Goal: Information Seeking & Learning: Learn about a topic

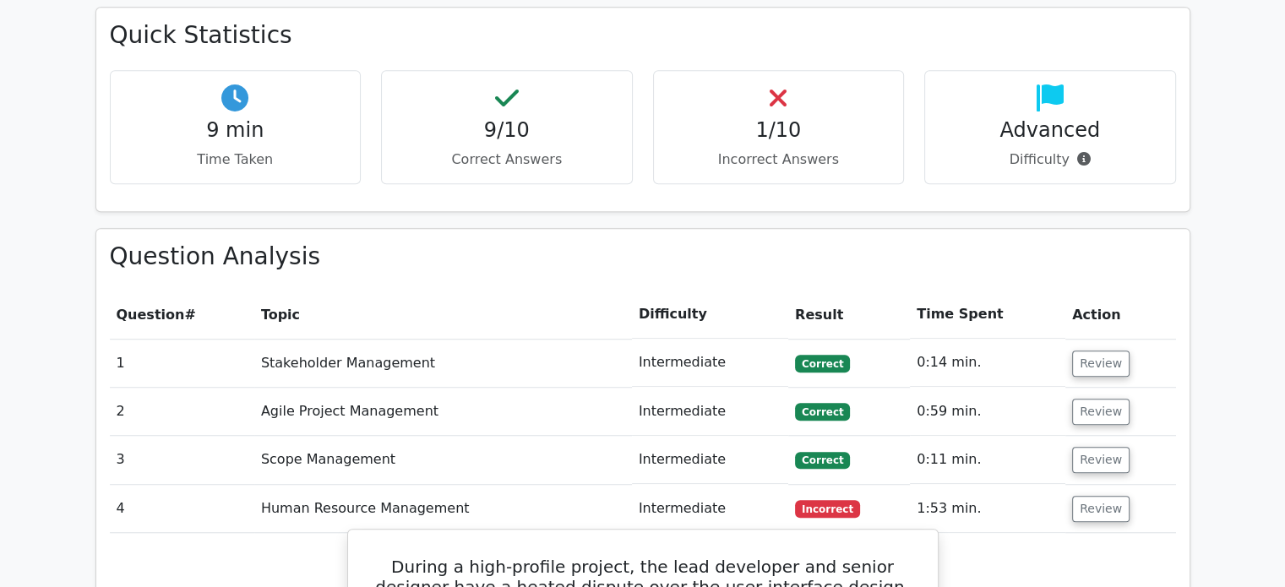
scroll to position [1352, 0]
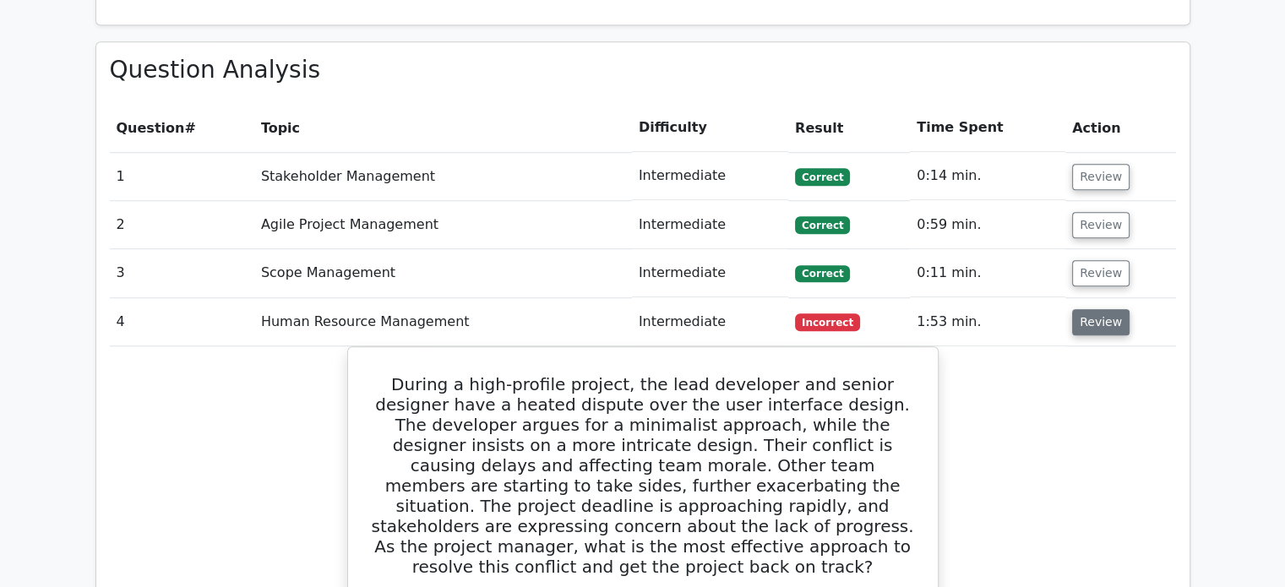
click at [1102, 309] on button "Review" at bounding box center [1100, 322] width 57 height 26
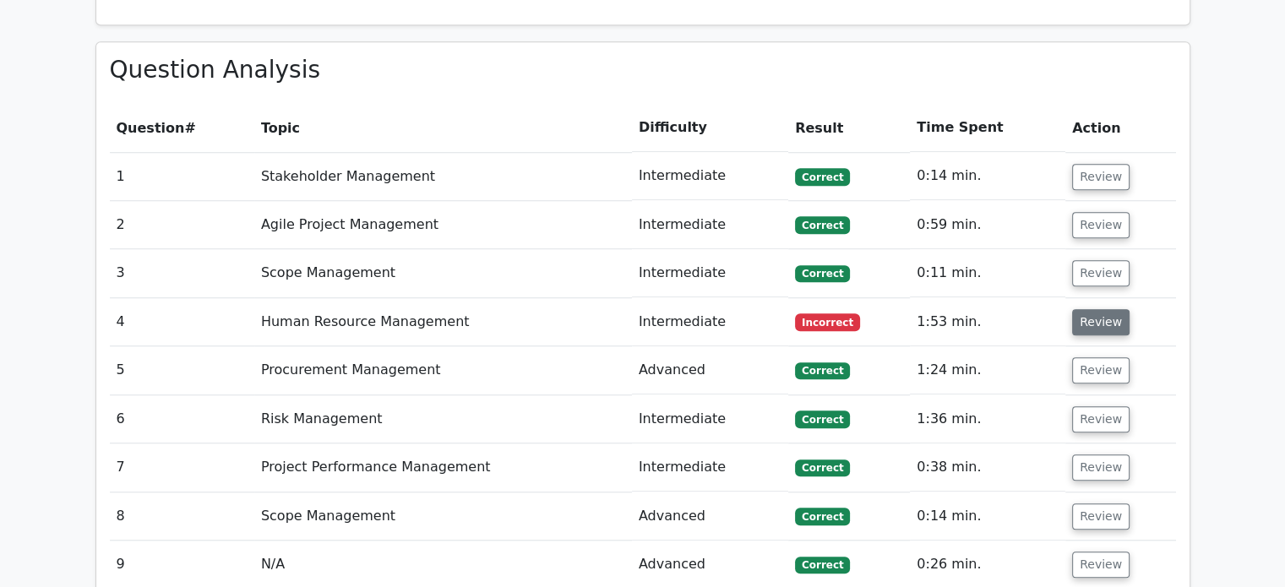
click at [1102, 309] on button "Review" at bounding box center [1100, 322] width 57 height 26
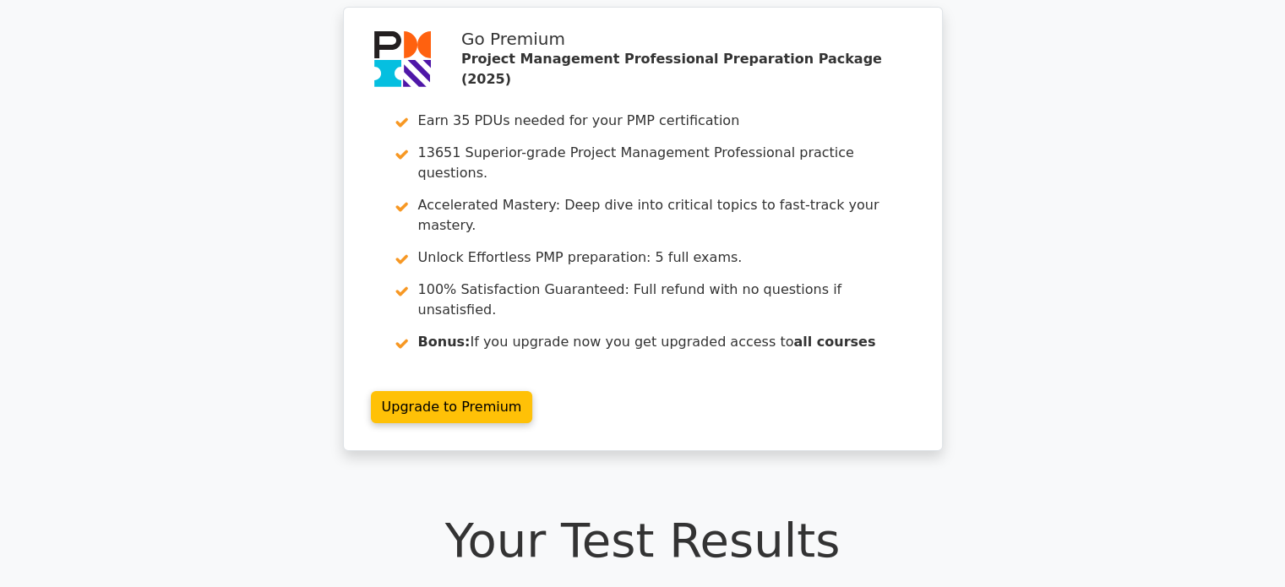
scroll to position [0, 0]
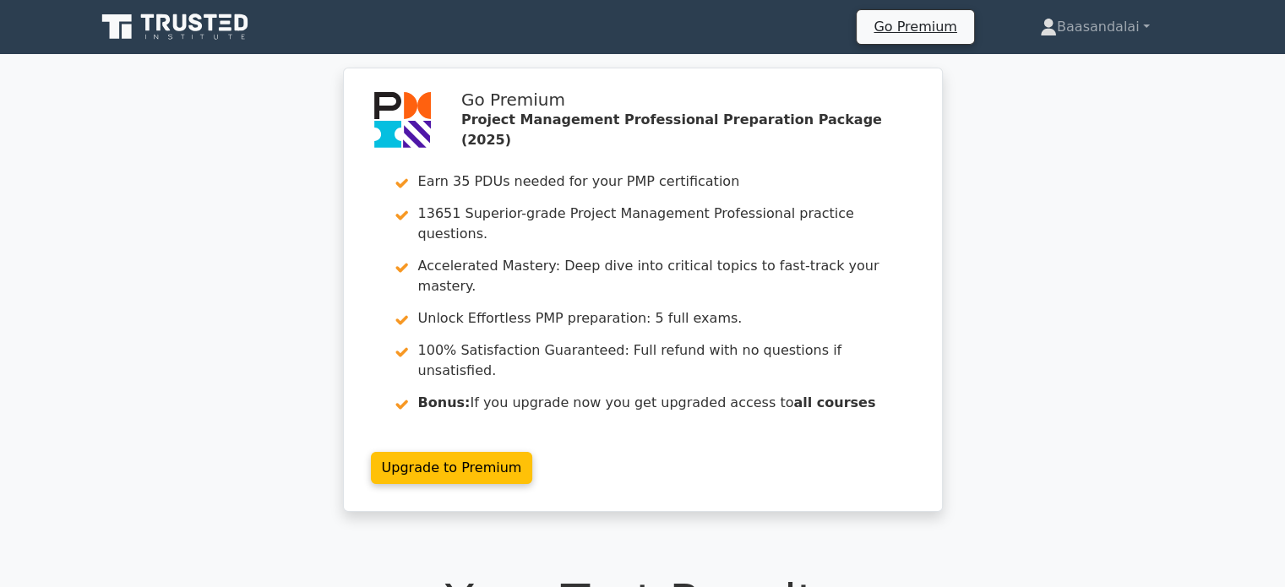
click at [146, 26] on icon at bounding box center [148, 22] width 14 height 17
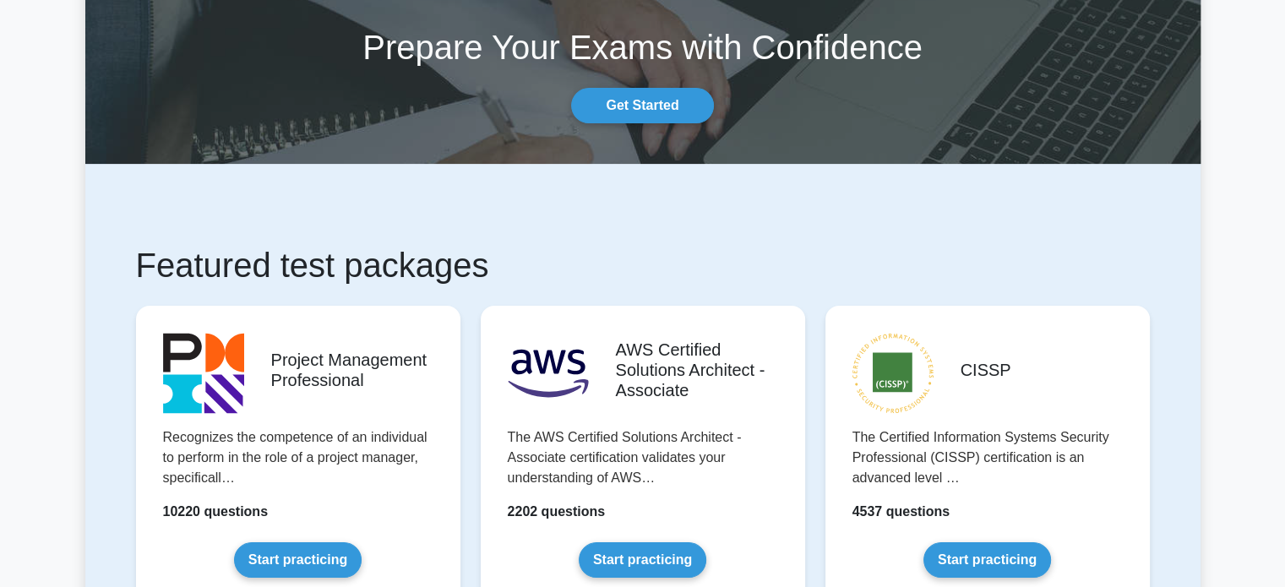
scroll to position [169, 0]
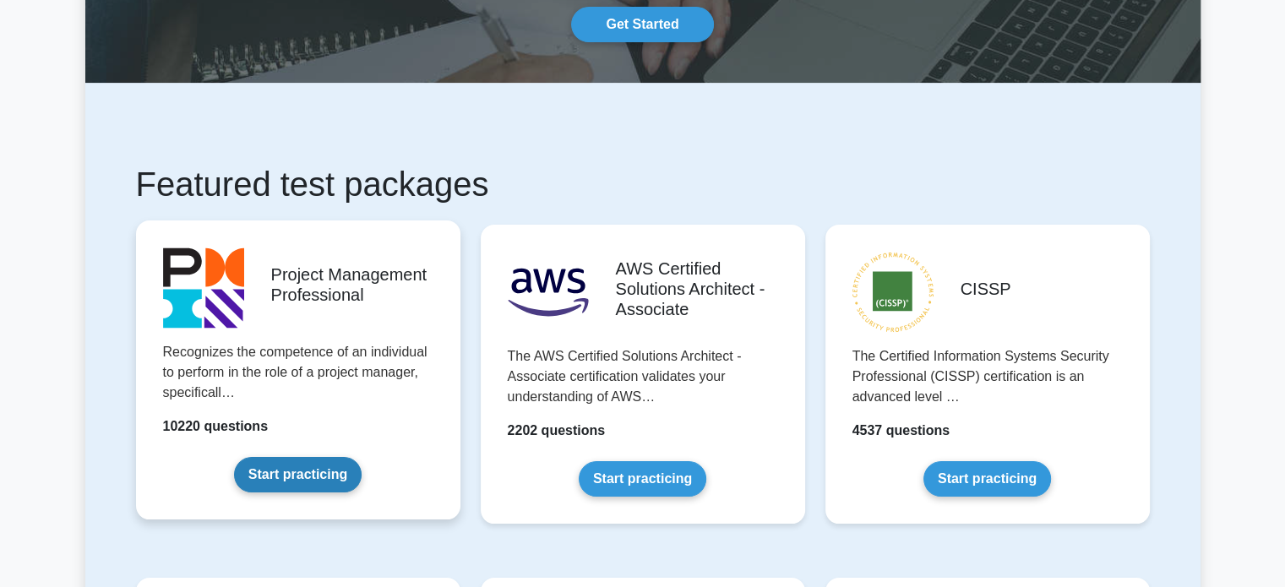
click at [301, 484] on link "Start practicing" at bounding box center [298, 474] width 128 height 35
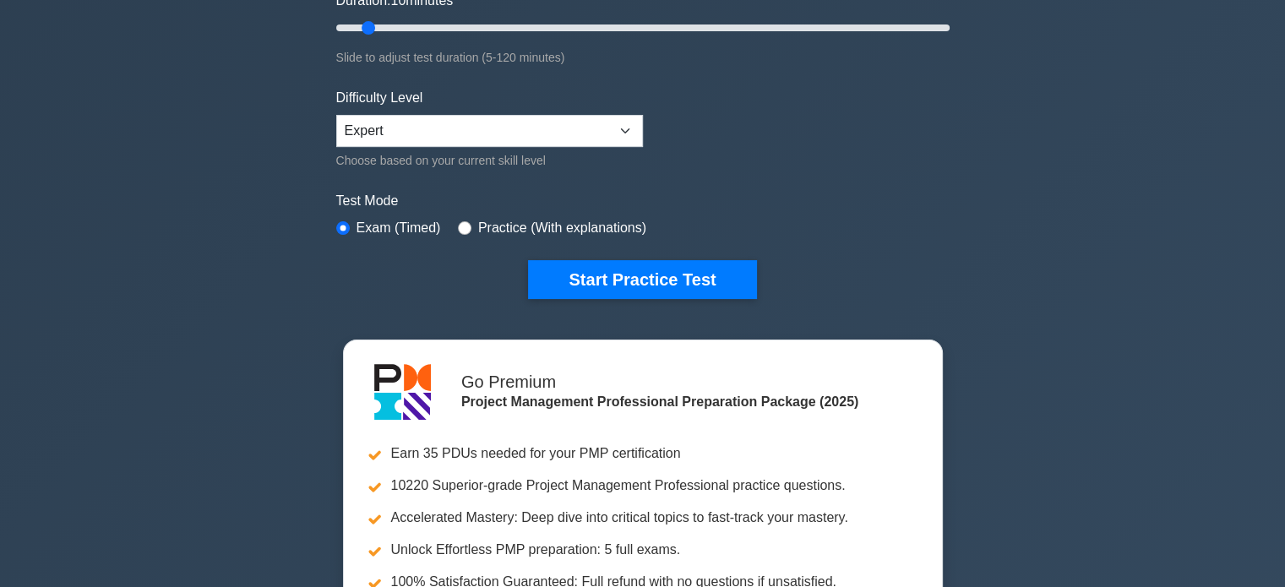
scroll to position [253, 0]
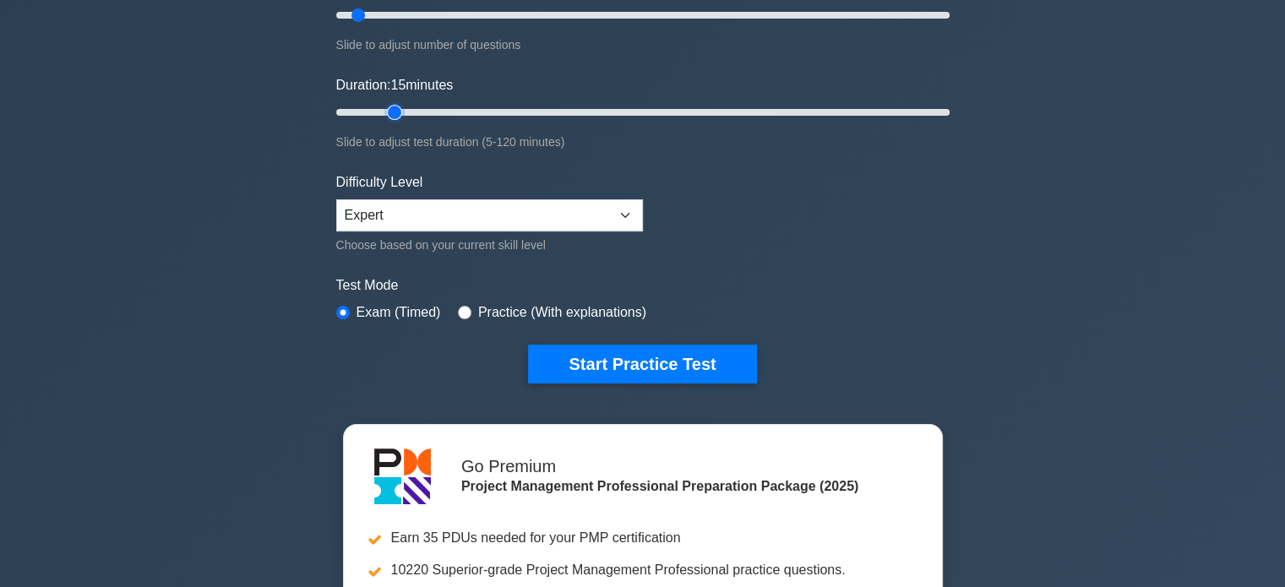
type input "15"
click at [391, 115] on input "Duration: 15 minutes" at bounding box center [642, 112] width 613 height 20
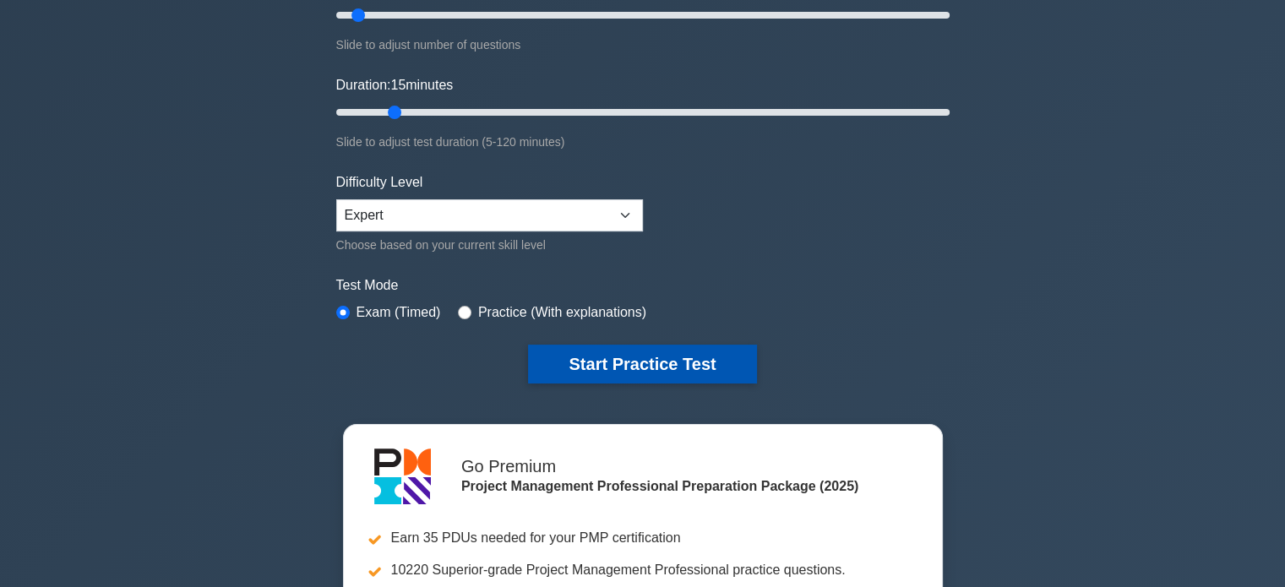
click at [618, 354] on button "Start Practice Test" at bounding box center [642, 364] width 228 height 39
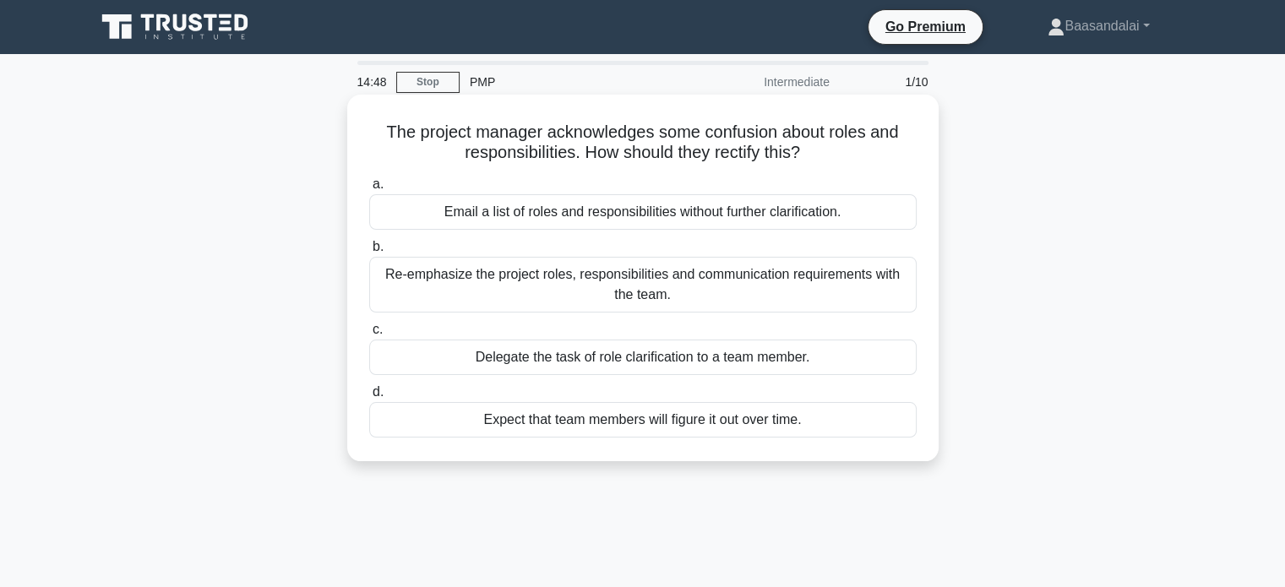
click at [730, 158] on h5 "The project manager acknowledges some confusion about roles and responsibilitie…" at bounding box center [642, 143] width 551 height 42
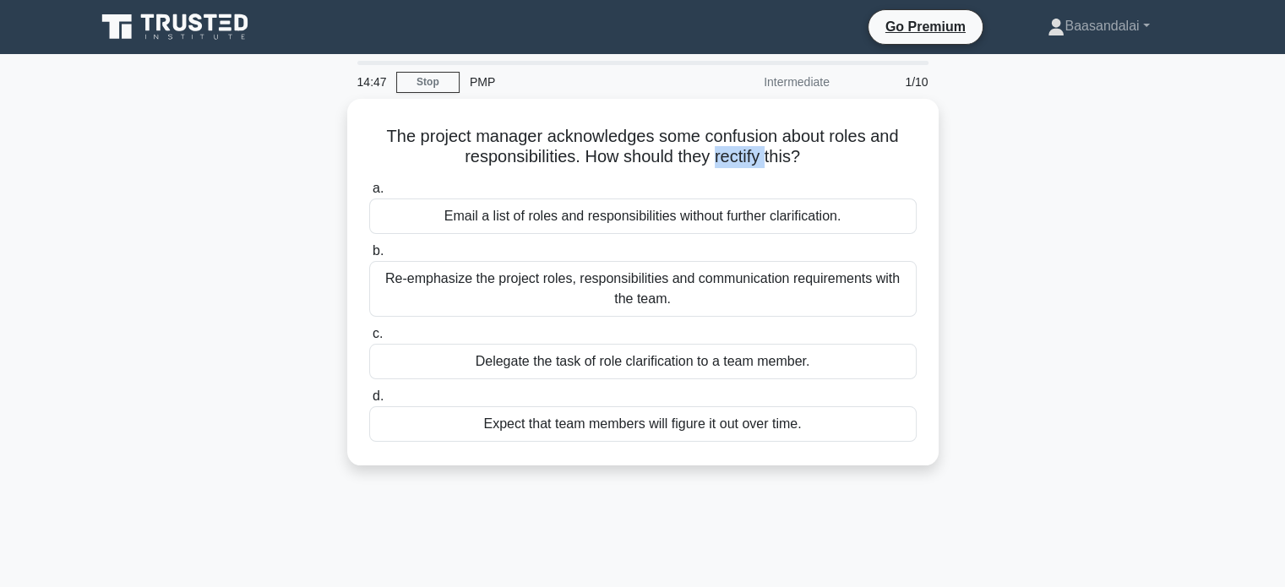
copy h5 "rectify"
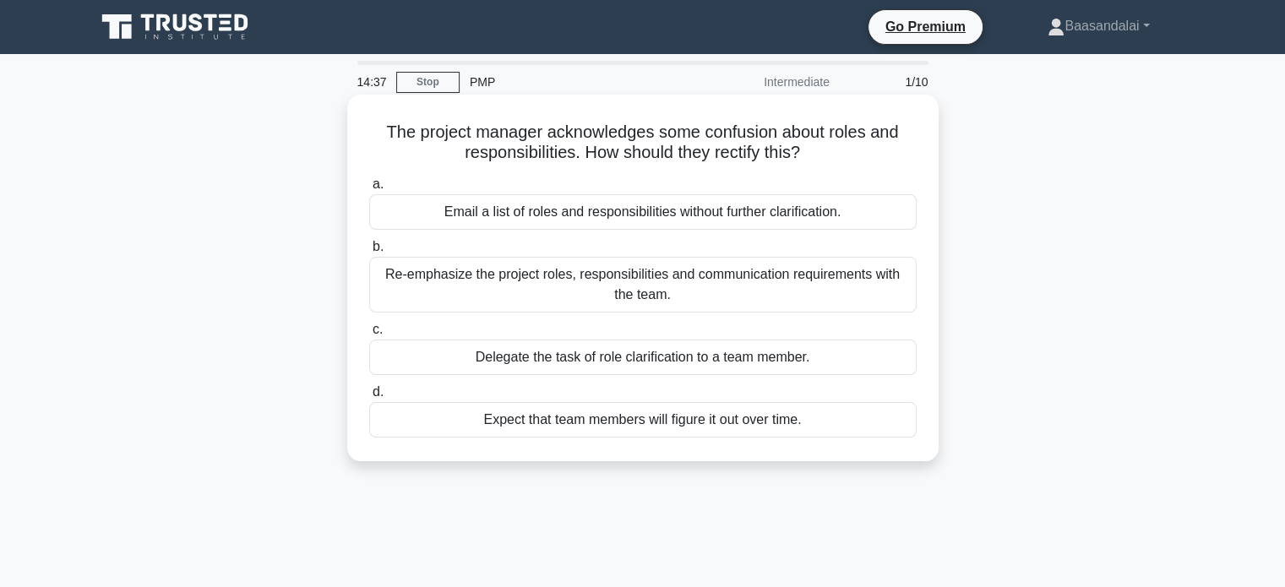
click at [588, 138] on h5 "The project manager acknowledges some confusion about roles and responsibilitie…" at bounding box center [642, 143] width 551 height 42
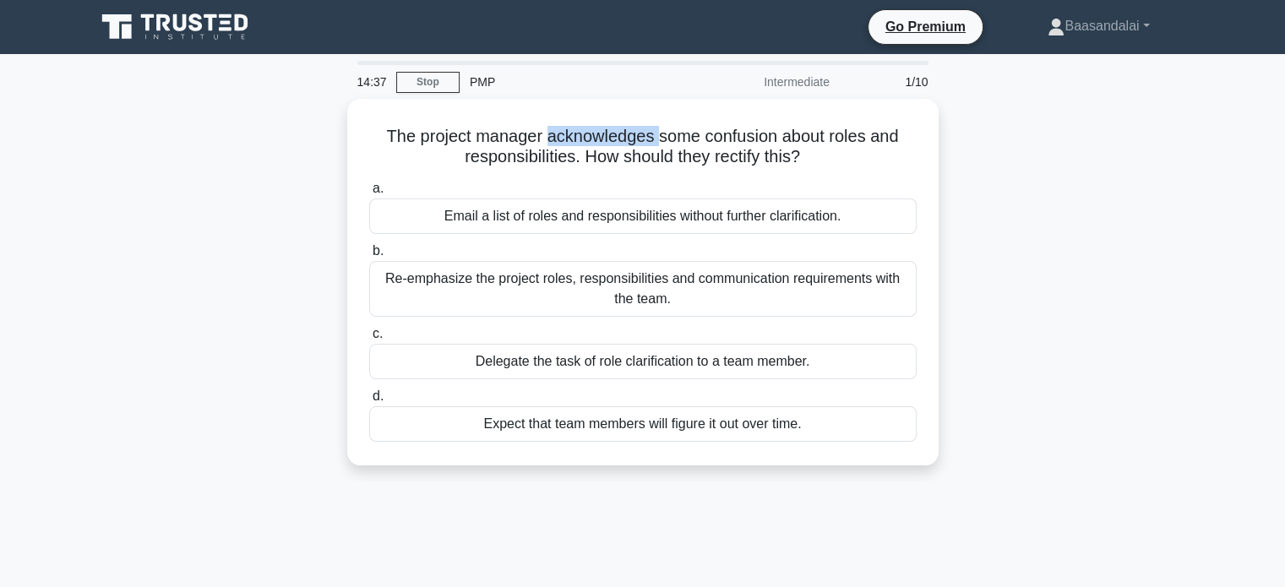
copy h5 "acknowledges"
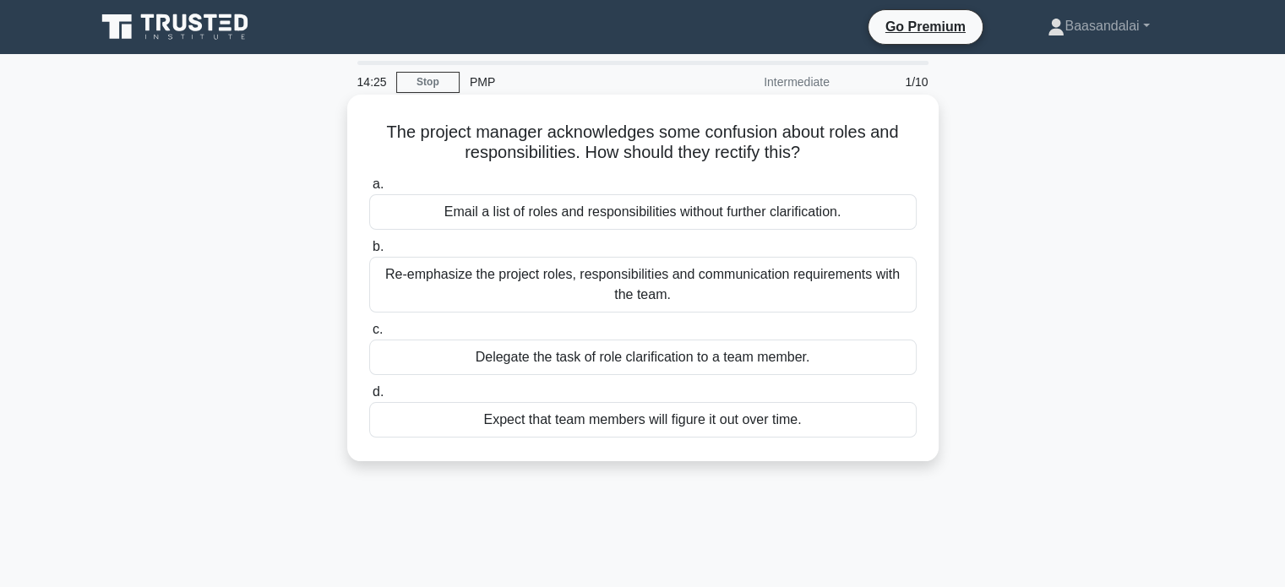
click at [496, 151] on h5 "The project manager acknowledges some confusion about roles and responsibilitie…" at bounding box center [642, 143] width 551 height 42
click at [666, 286] on div "Re-emphasize the project roles, responsibilities and communication requirements…" at bounding box center [642, 285] width 547 height 56
click at [369, 253] on input "b. Re-emphasize the project roles, responsibilities and communication requireme…" at bounding box center [369, 247] width 0 height 11
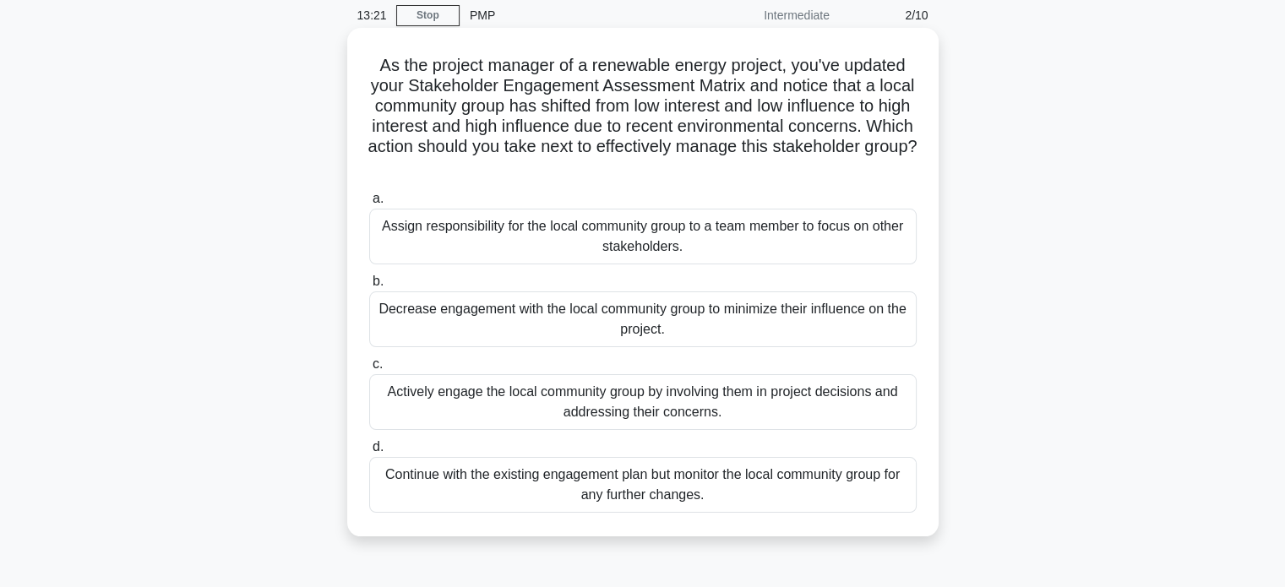
scroll to position [84, 0]
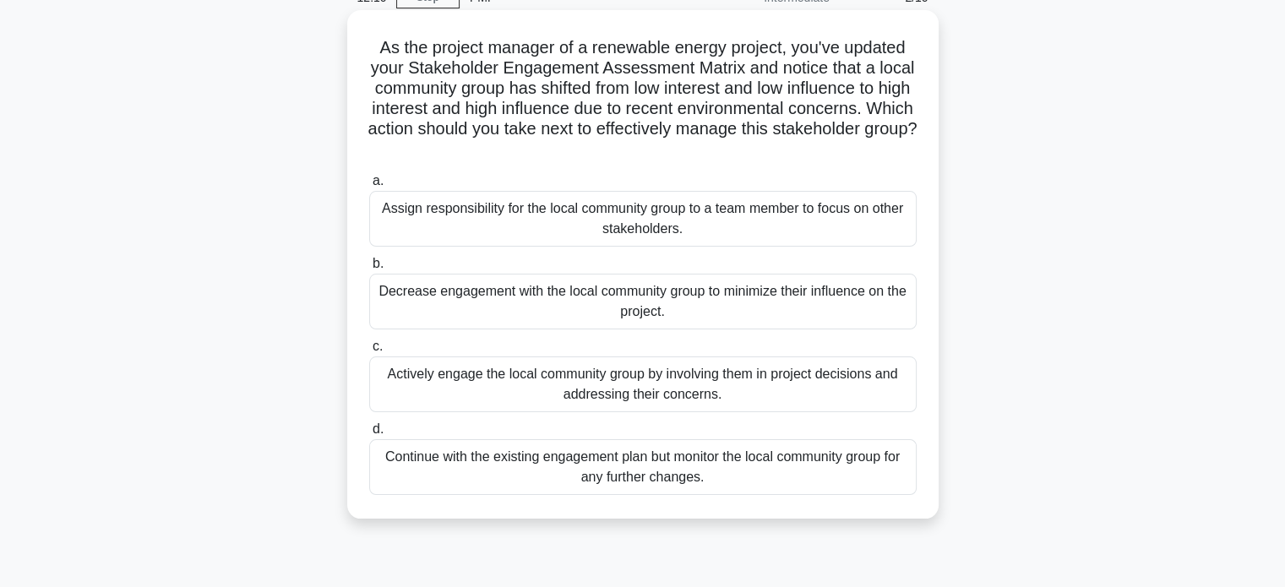
click at [731, 308] on div "Decrease engagement with the local community group to minimize their influence …" at bounding box center [642, 302] width 547 height 56
click at [369, 269] on input "b. Decrease engagement with the local community group to minimize their influen…" at bounding box center [369, 264] width 0 height 11
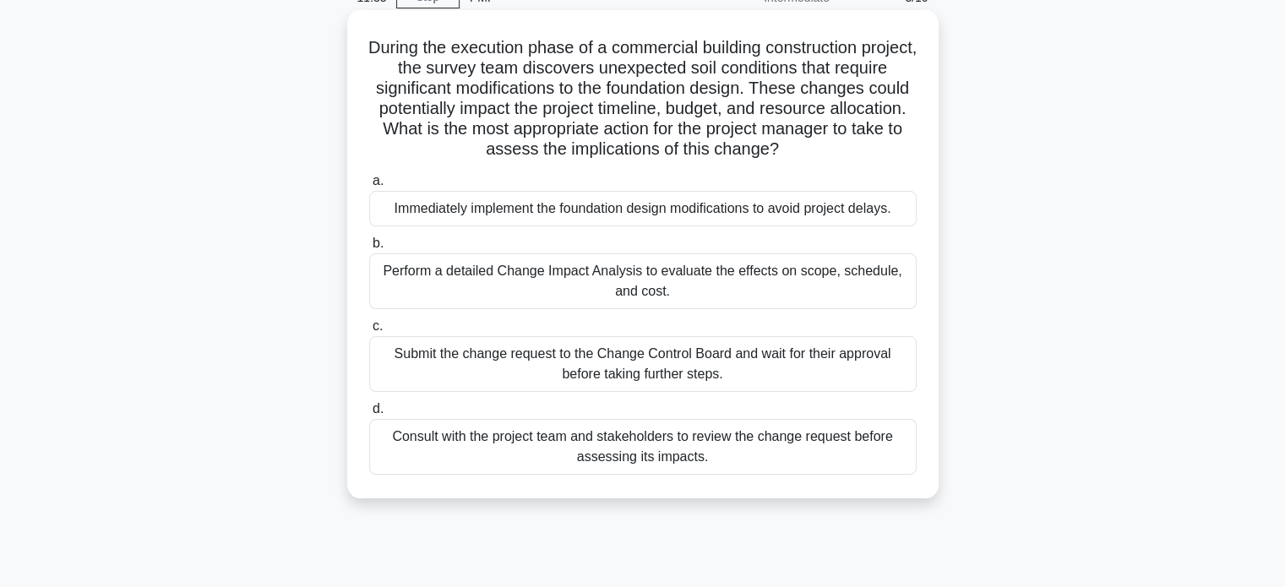
click at [694, 275] on div "Perform a detailed Change Impact Analysis to evaluate the effects on scope, sch…" at bounding box center [642, 281] width 547 height 56
click at [369, 249] on input "b. Perform a detailed Change Impact Analysis to evaluate the effects on scope, …" at bounding box center [369, 243] width 0 height 11
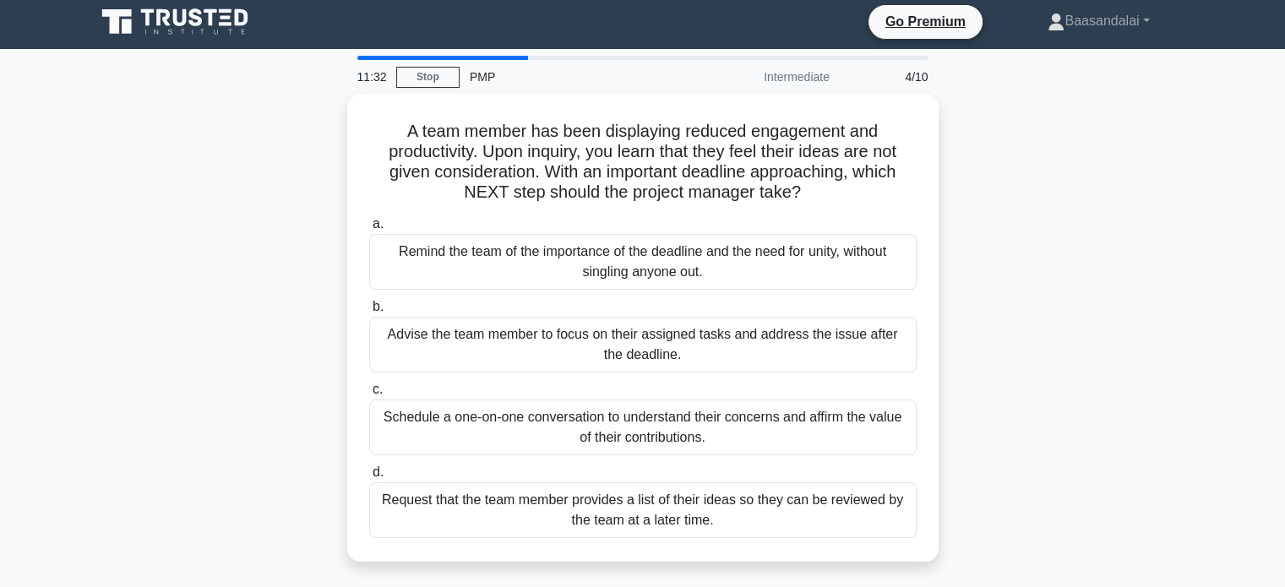
scroll to position [0, 0]
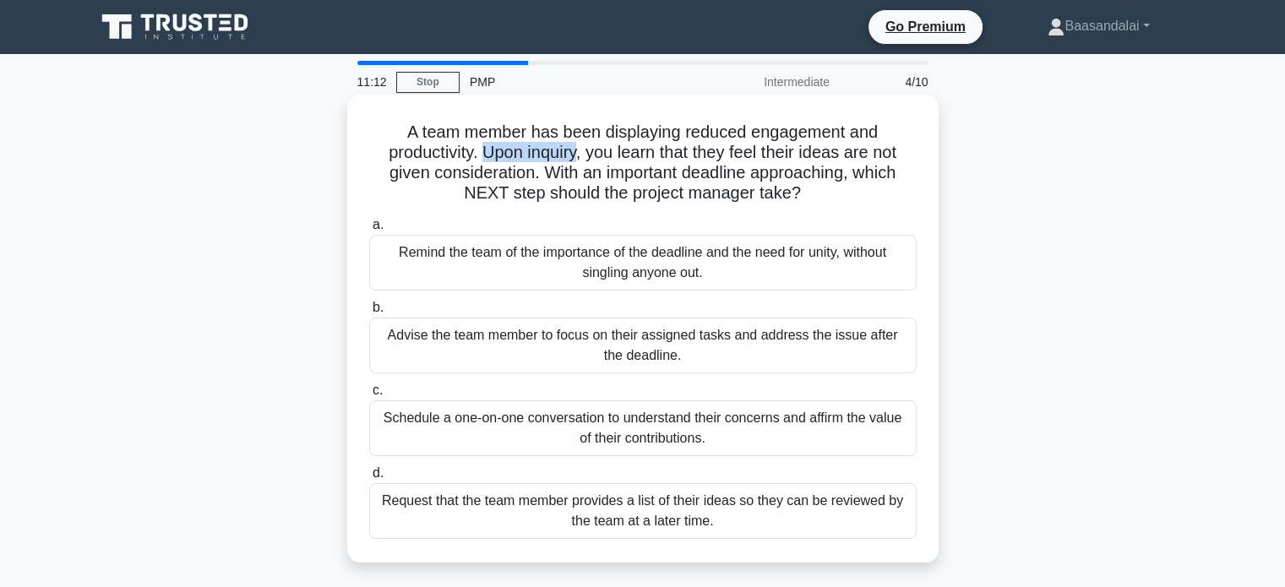
drag, startPoint x: 478, startPoint y: 150, endPoint x: 578, endPoint y: 153, distance: 99.7
click at [578, 153] on h5 "A team member has been displaying reduced engagement and productivity. Upon inq…" at bounding box center [642, 163] width 551 height 83
copy h5 "Upon inquiry"
click at [514, 163] on h5 "A team member has been displaying reduced engagement and productivity. Upon inq…" at bounding box center [642, 163] width 551 height 83
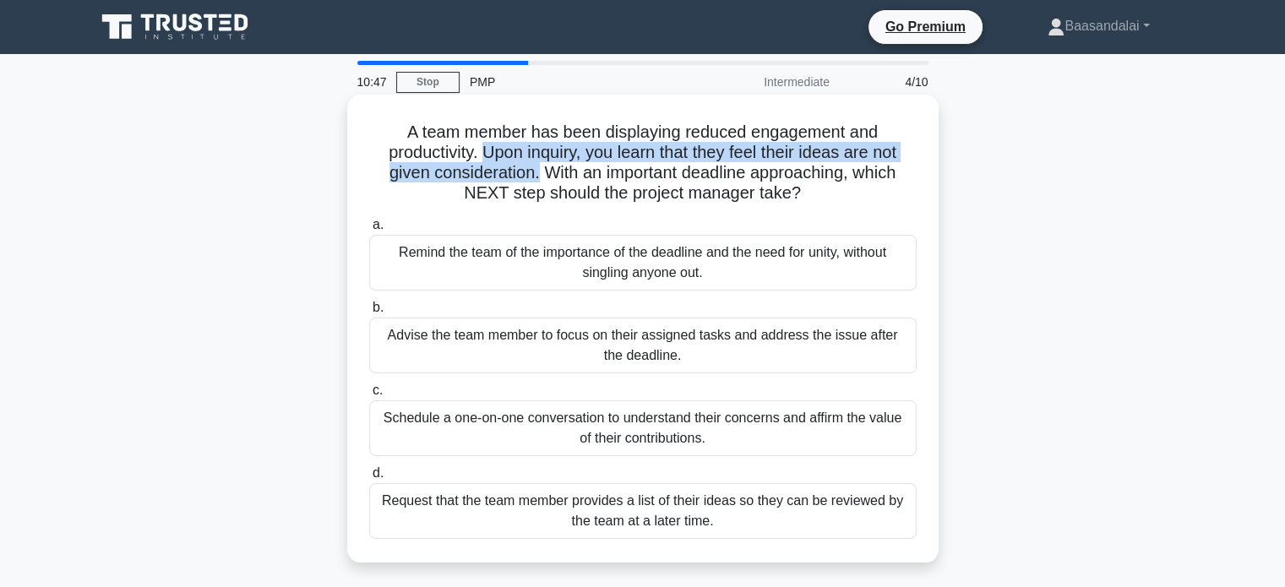
drag, startPoint x: 481, startPoint y: 151, endPoint x: 536, endPoint y: 167, distance: 57.2
click at [536, 167] on h5 "A team member has been displaying reduced engagement and productivity. Upon inq…" at bounding box center [642, 163] width 551 height 83
copy h5 "Upon inquiry, you learn that they feel their ideas are not given consideration."
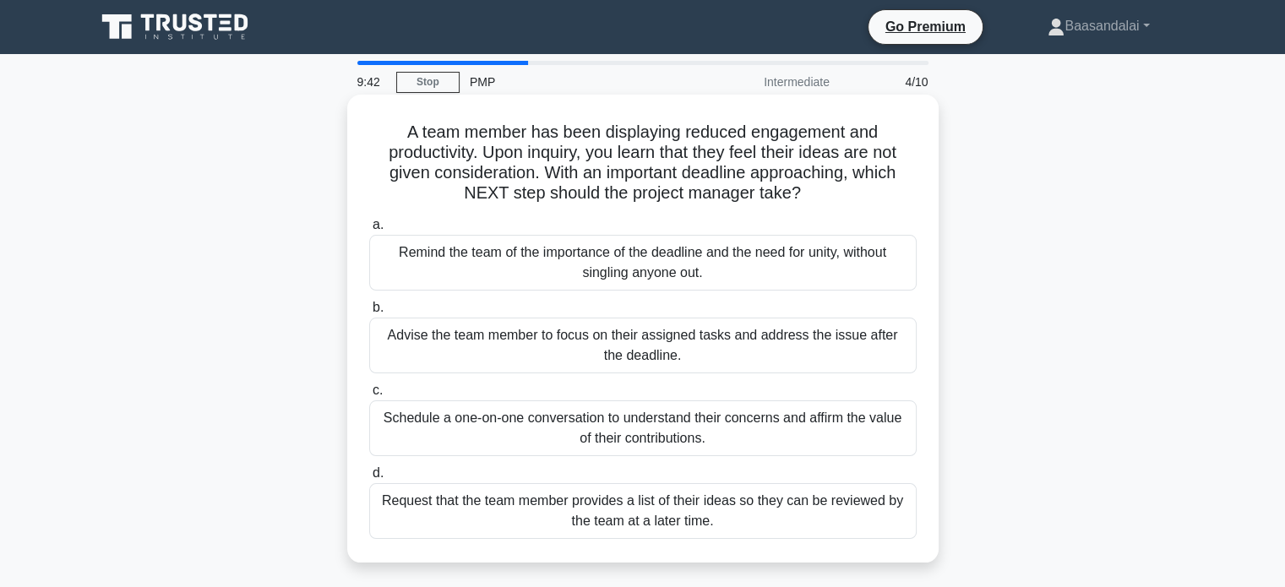
click at [667, 433] on div "Schedule a one-on-one conversation to understand their concerns and affirm the …" at bounding box center [642, 428] width 547 height 56
click at [369, 396] on input "c. Schedule a one-on-one conversation to understand their concerns and affirm t…" at bounding box center [369, 390] width 0 height 11
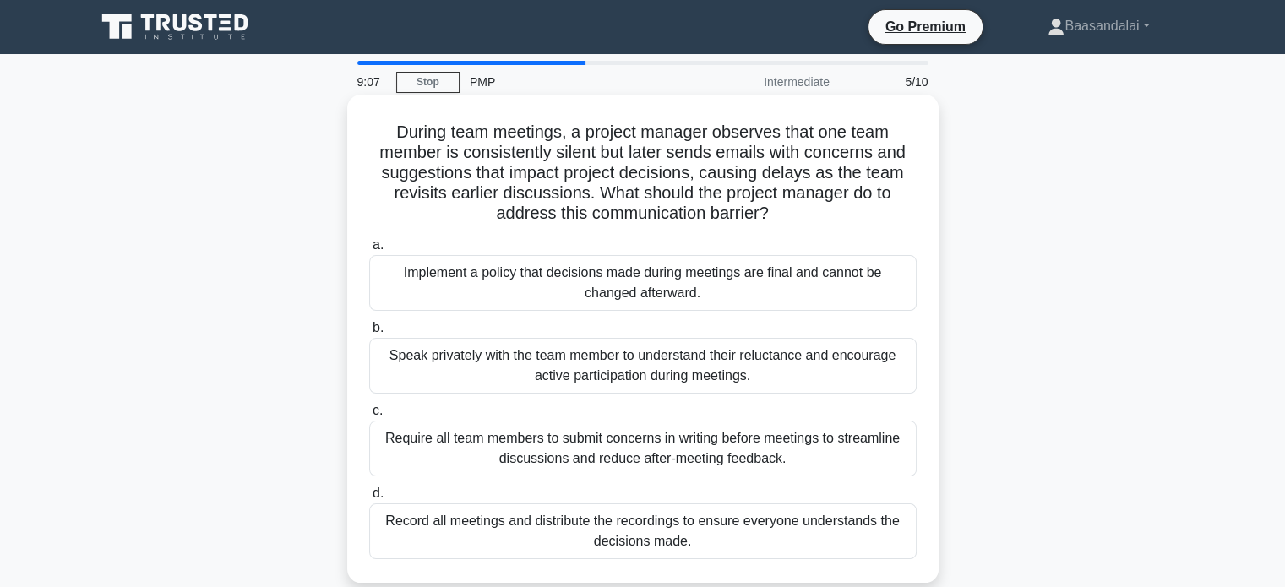
click at [410, 192] on h5 "During team meetings, a project manager observes that one team member is consis…" at bounding box center [642, 173] width 551 height 103
copy h5 "revisits"
click at [524, 191] on h5 "During team meetings, a project manager observes that one team member is consis…" at bounding box center [642, 173] width 551 height 103
click at [570, 357] on div "Speak privately with the team member to understand their reluctance and encoura…" at bounding box center [642, 366] width 547 height 56
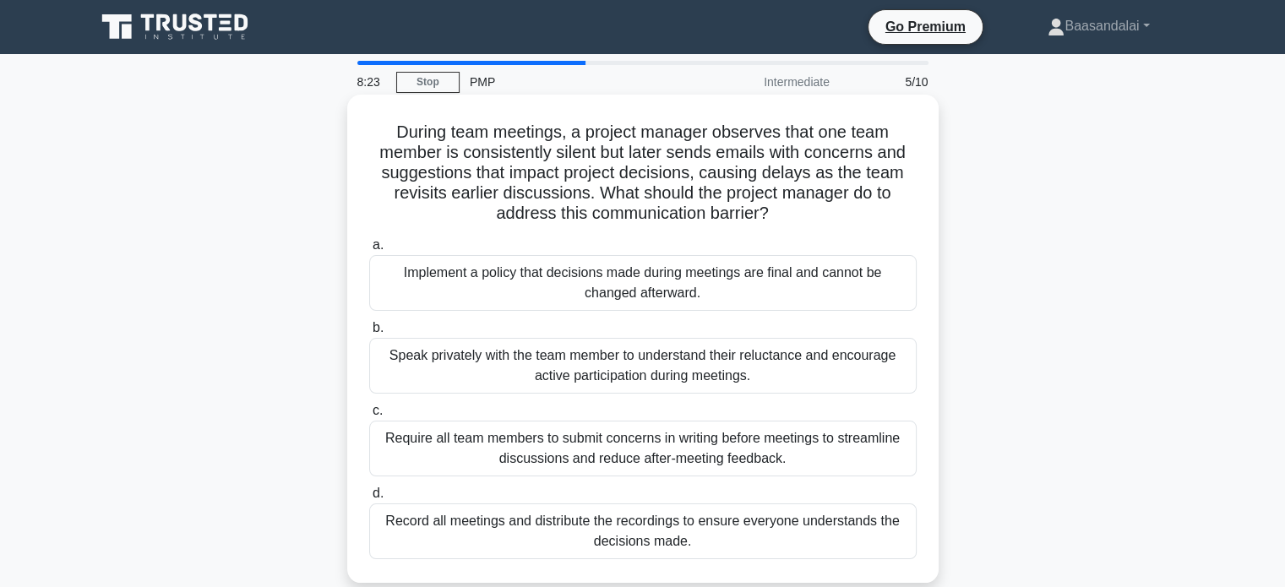
click at [369, 334] on input "b. Speak privately with the team member to understand their reluctance and enco…" at bounding box center [369, 328] width 0 height 11
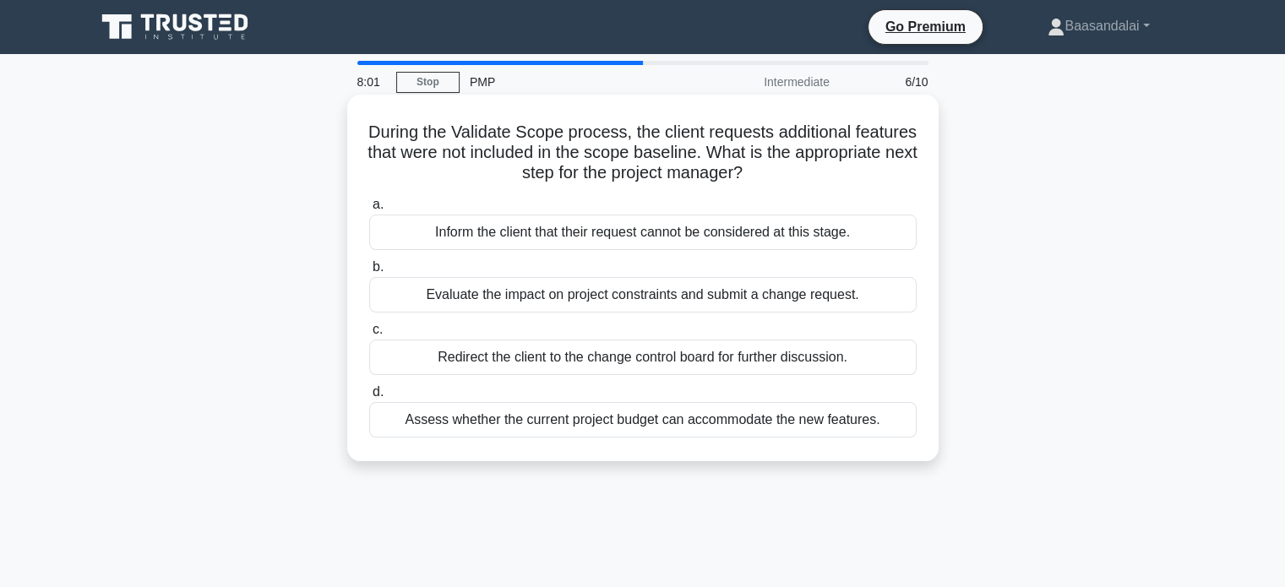
click at [696, 301] on div "Evaluate the impact on project constraints and submit a change request." at bounding box center [642, 294] width 547 height 35
click at [369, 273] on input "b. Evaluate the impact on project constraints and submit a change request." at bounding box center [369, 267] width 0 height 11
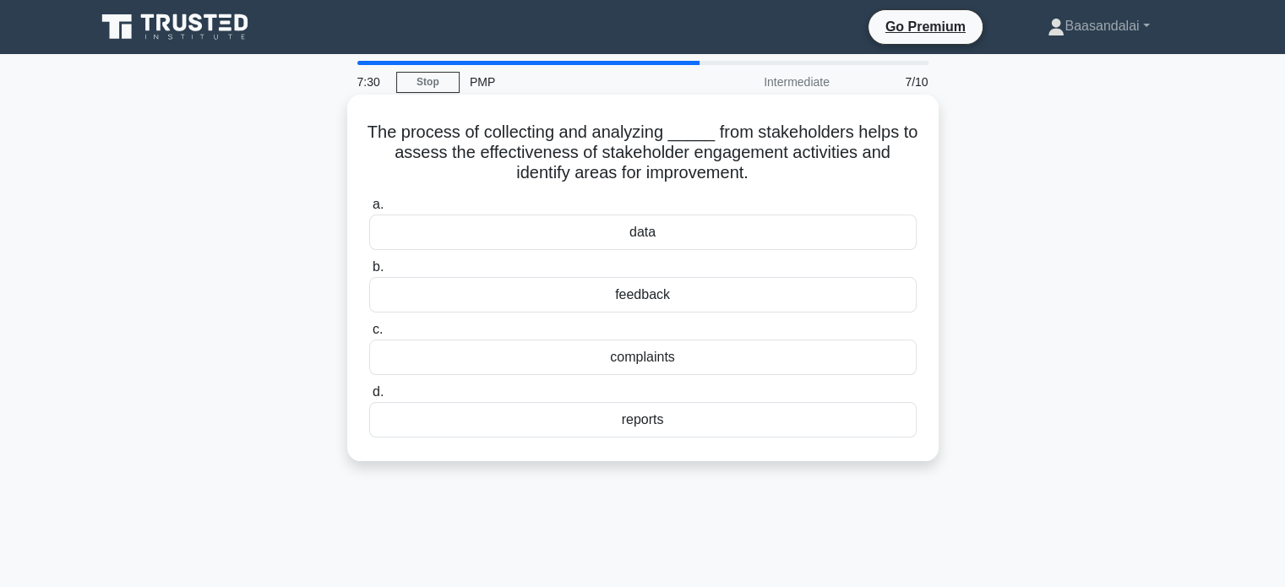
click at [705, 297] on div "feedback" at bounding box center [642, 294] width 547 height 35
click at [369, 273] on input "b. feedback" at bounding box center [369, 267] width 0 height 11
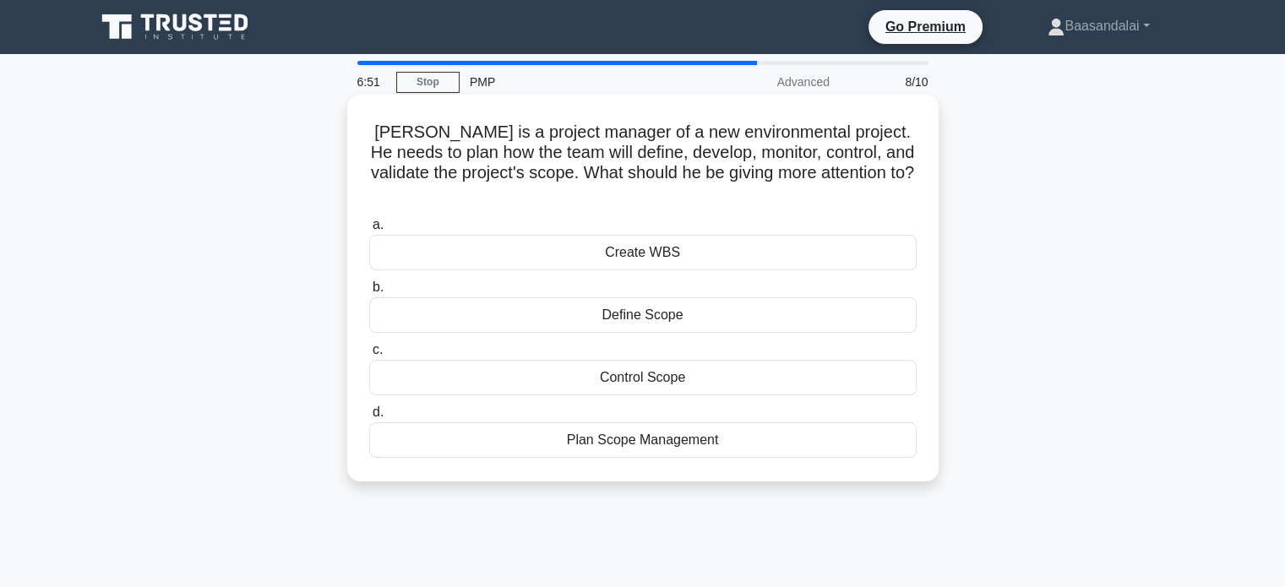
click at [676, 422] on div "Plan Scope Management" at bounding box center [642, 439] width 547 height 35
click at [369, 415] on input "d. Plan Scope Management" at bounding box center [369, 412] width 0 height 11
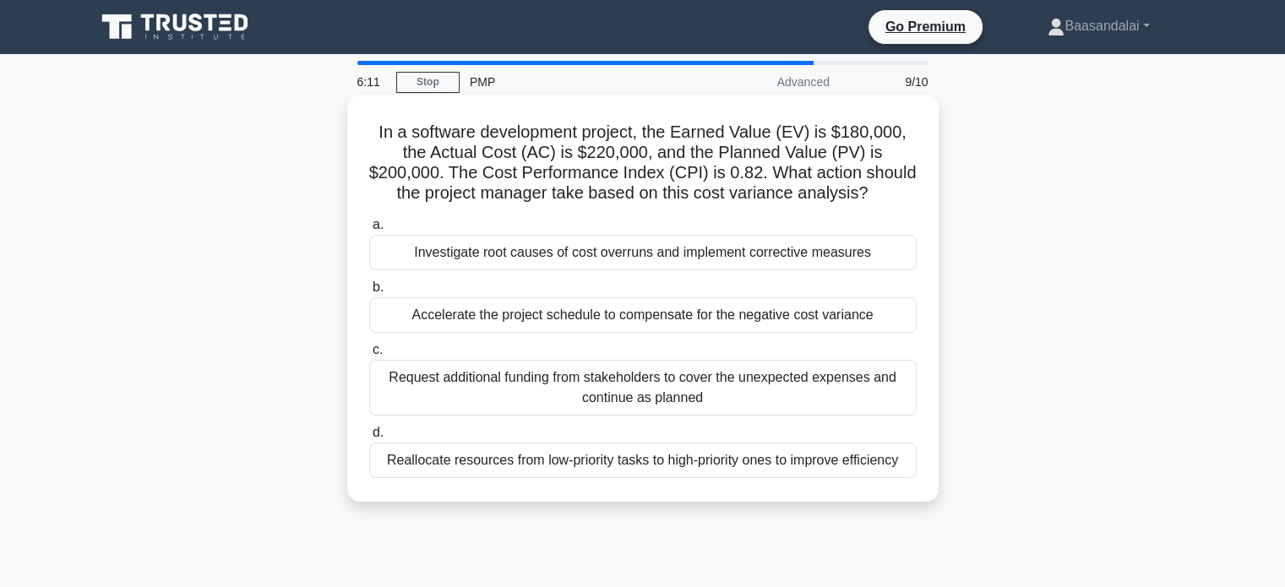
click at [665, 250] on div "Investigate root causes of cost overruns and implement corrective measures" at bounding box center [642, 252] width 547 height 35
click at [369, 231] on input "a. Investigate root causes of cost overruns and implement corrective measures" at bounding box center [369, 225] width 0 height 11
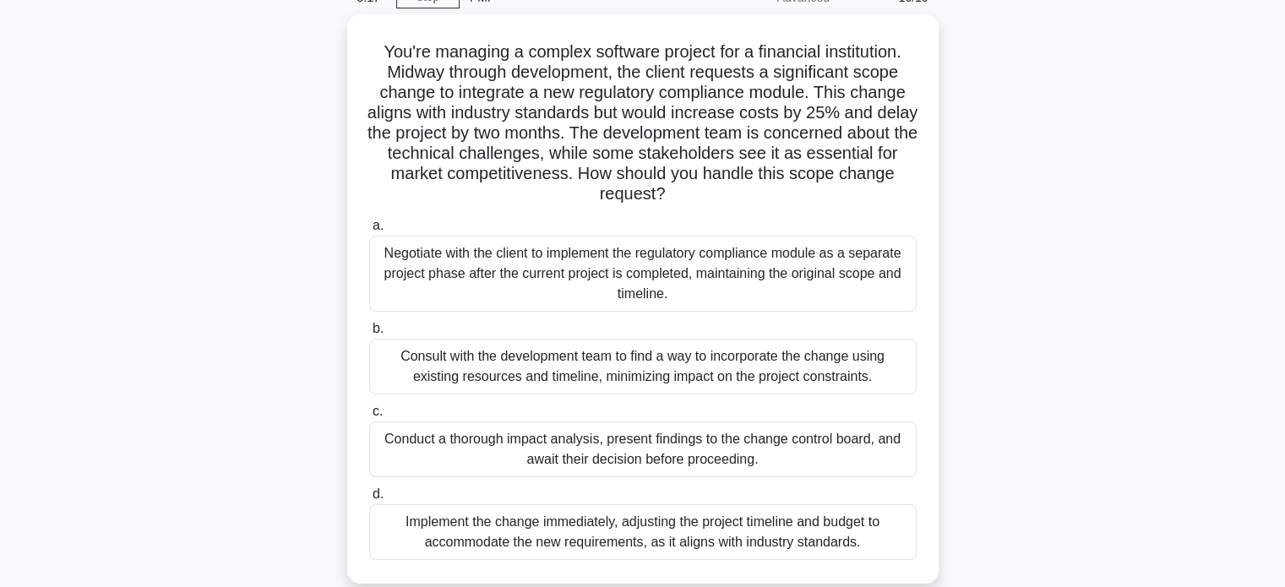
scroll to position [169, 0]
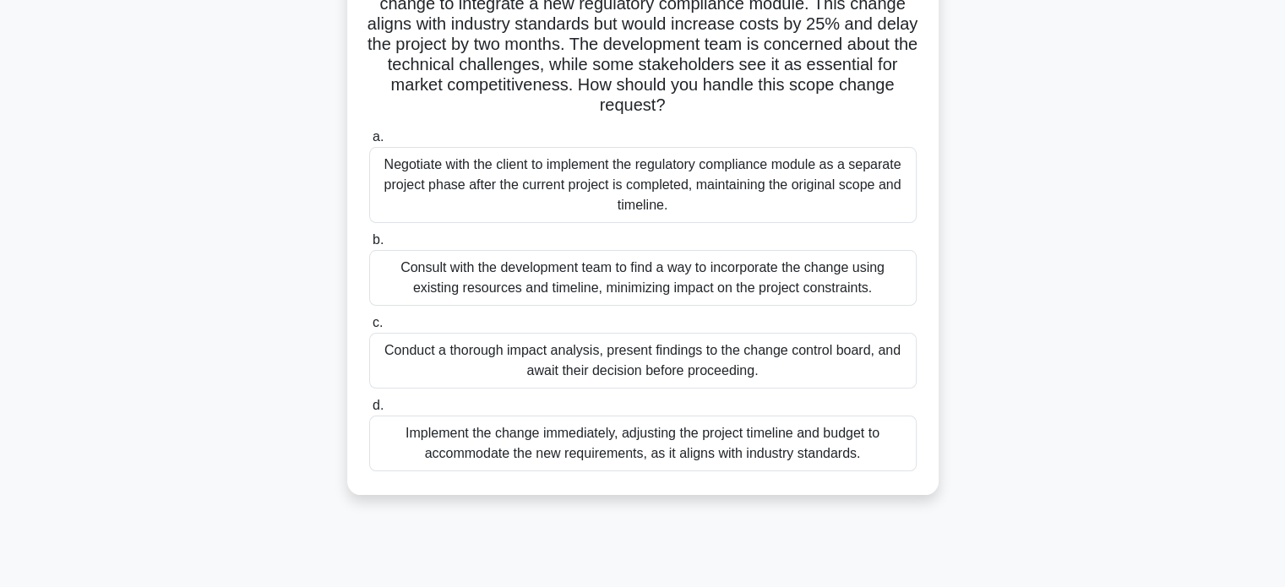
click at [679, 358] on div "Conduct a thorough impact analysis, present findings to the change control boar…" at bounding box center [642, 361] width 547 height 56
click at [369, 329] on input "c. Conduct a thorough impact analysis, present findings to the change control b…" at bounding box center [369, 323] width 0 height 11
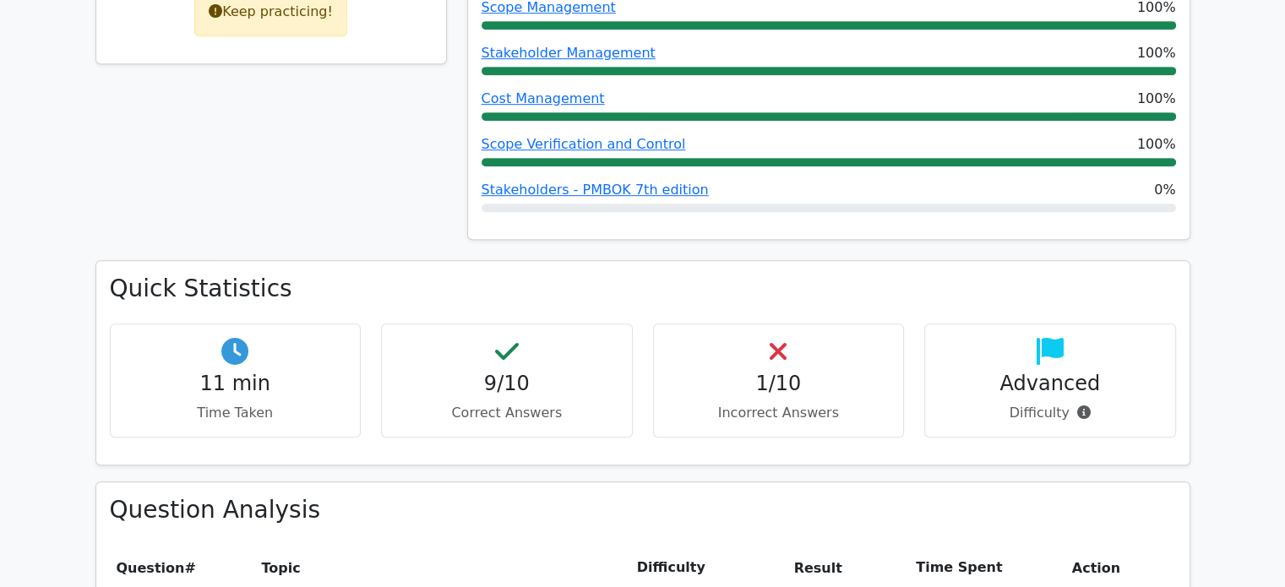
scroll to position [1183, 0]
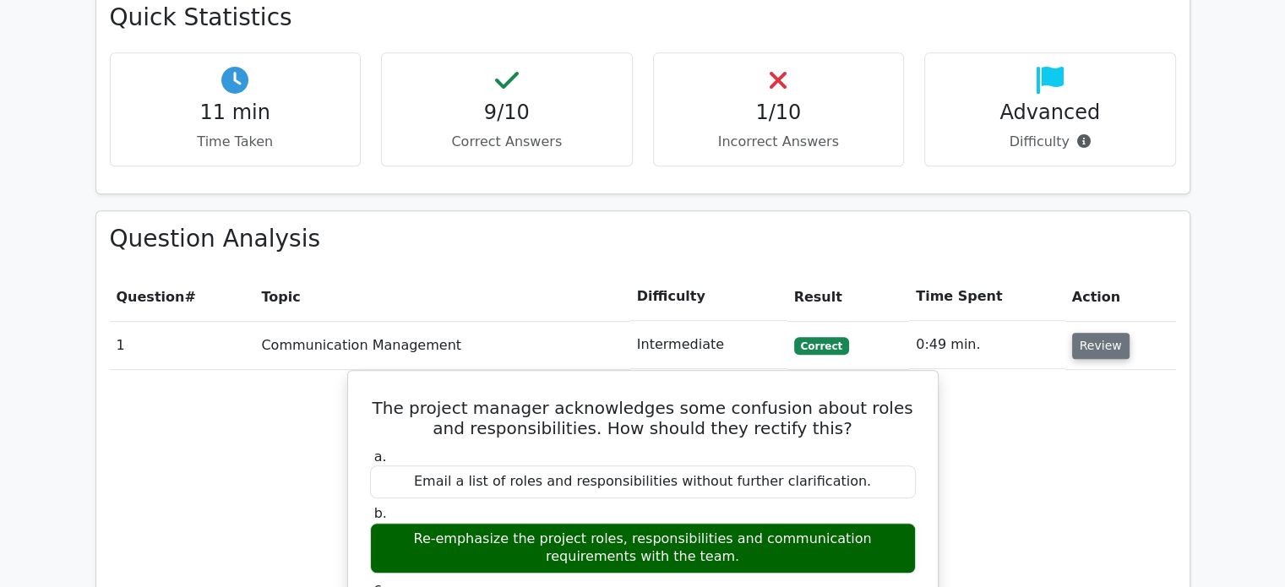
click at [1091, 333] on button "Review" at bounding box center [1100, 346] width 57 height 26
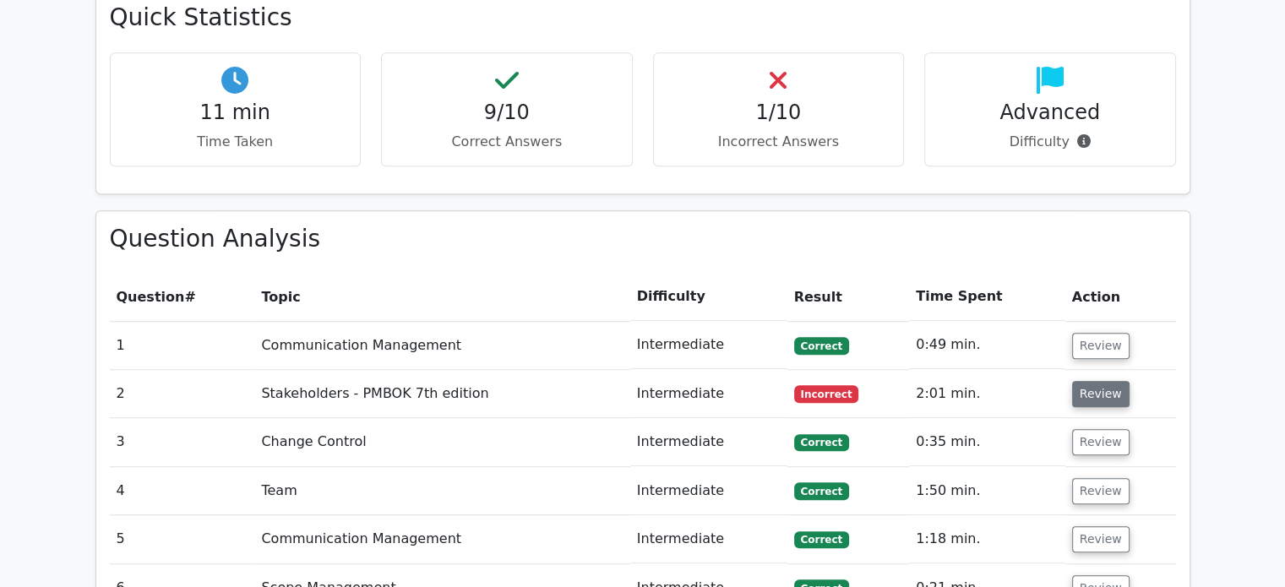
click at [1077, 381] on button "Review" at bounding box center [1100, 394] width 57 height 26
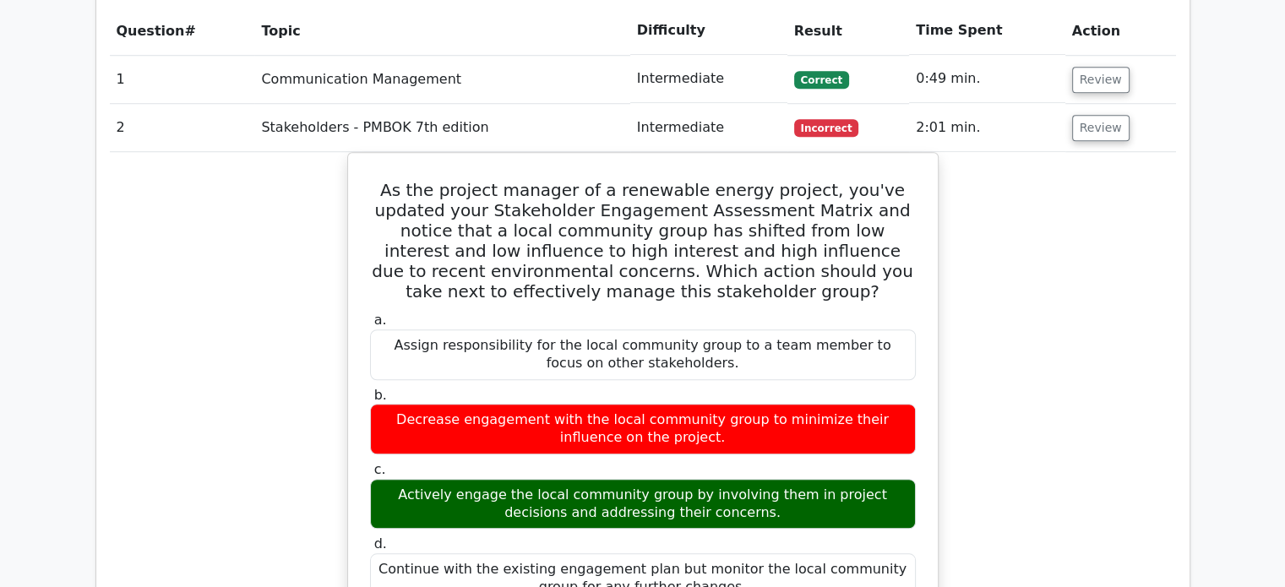
scroll to position [1352, 0]
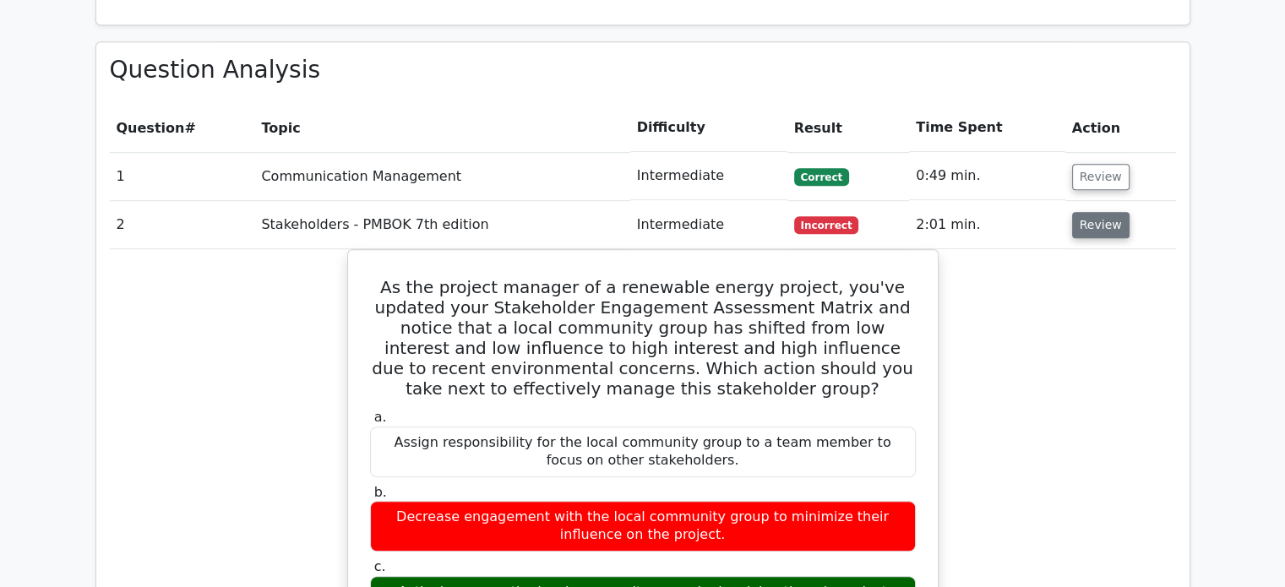
click at [1099, 212] on button "Review" at bounding box center [1100, 225] width 57 height 26
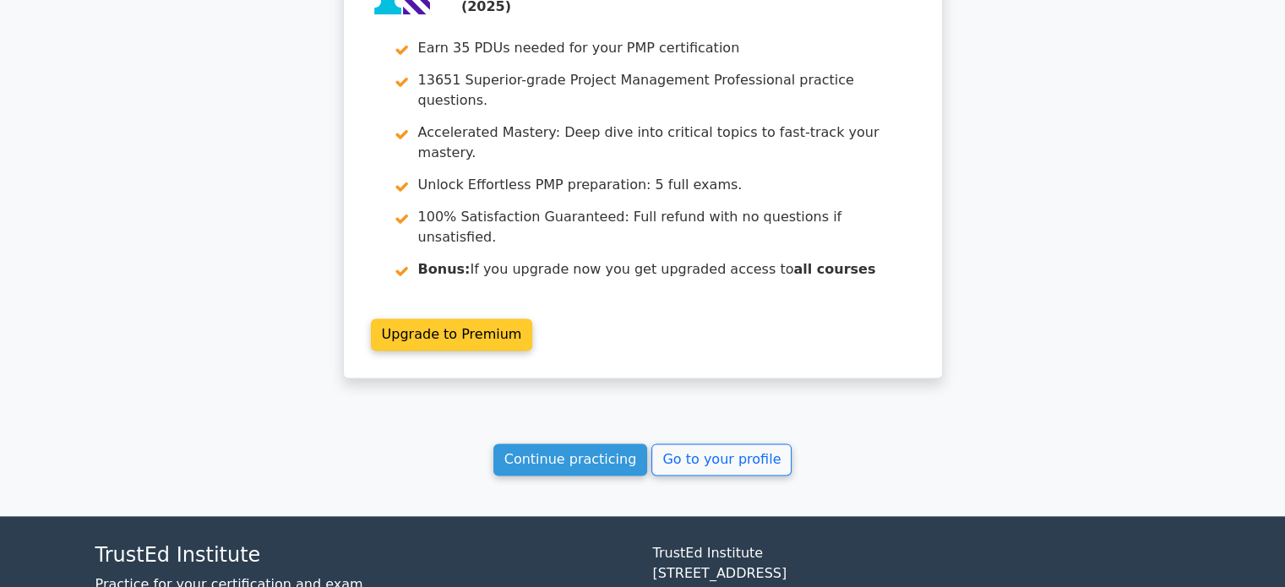
scroll to position [2146, 0]
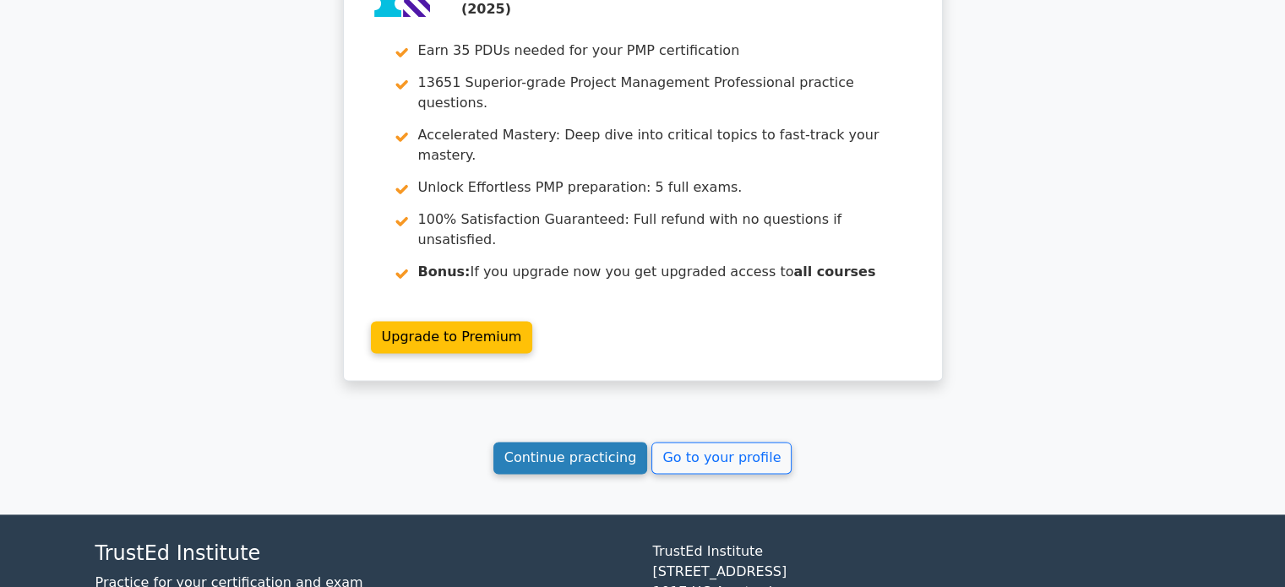
click at [542, 442] on link "Continue practicing" at bounding box center [570, 458] width 155 height 32
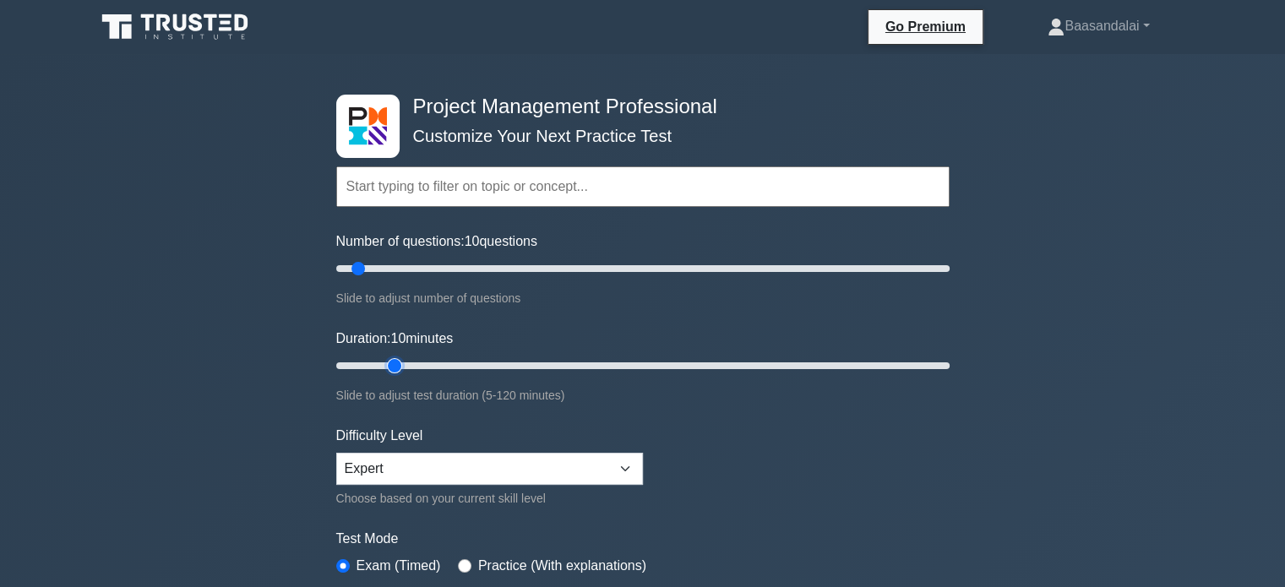
type input "15"
click at [400, 366] on input "Duration: 10 minutes" at bounding box center [642, 366] width 613 height 20
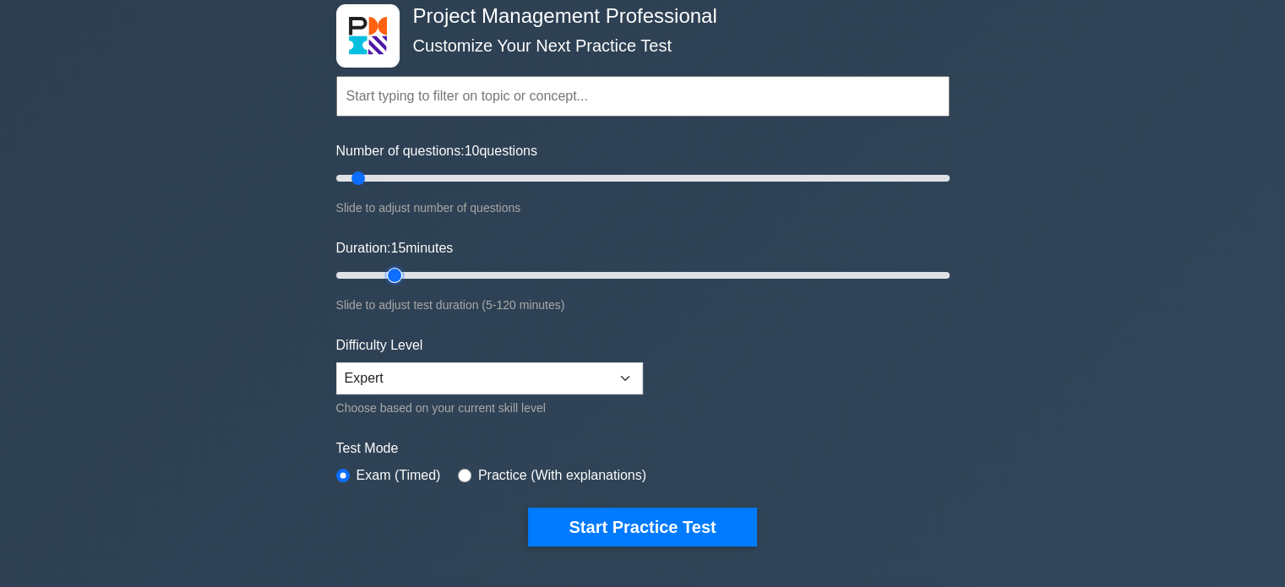
scroll to position [253, 0]
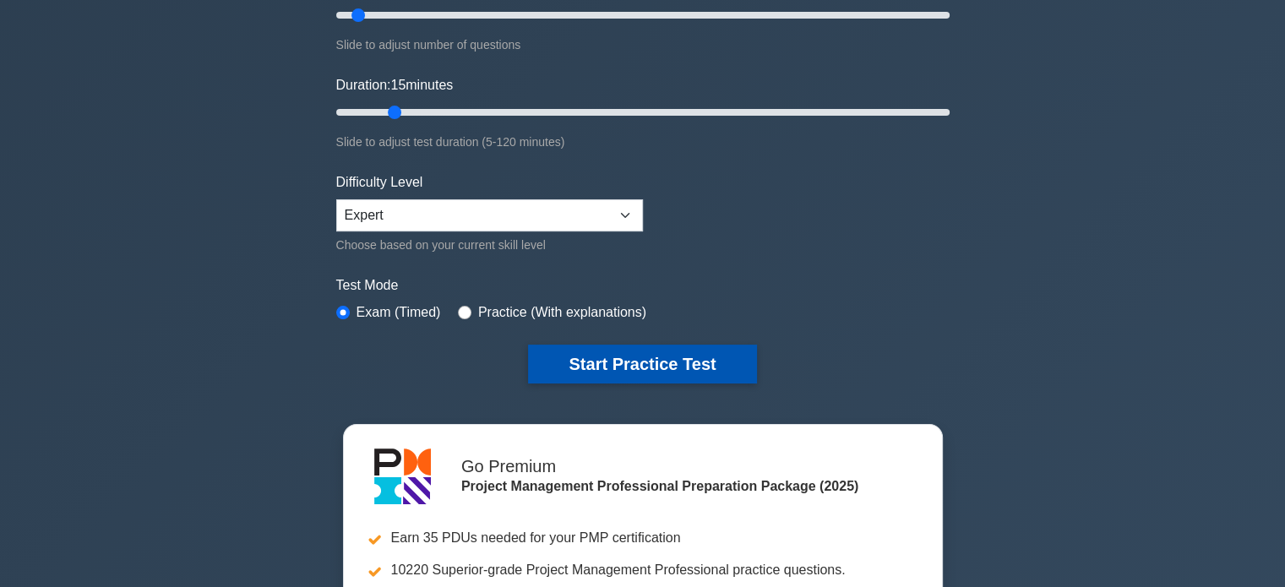
click at [655, 362] on button "Start Practice Test" at bounding box center [642, 364] width 228 height 39
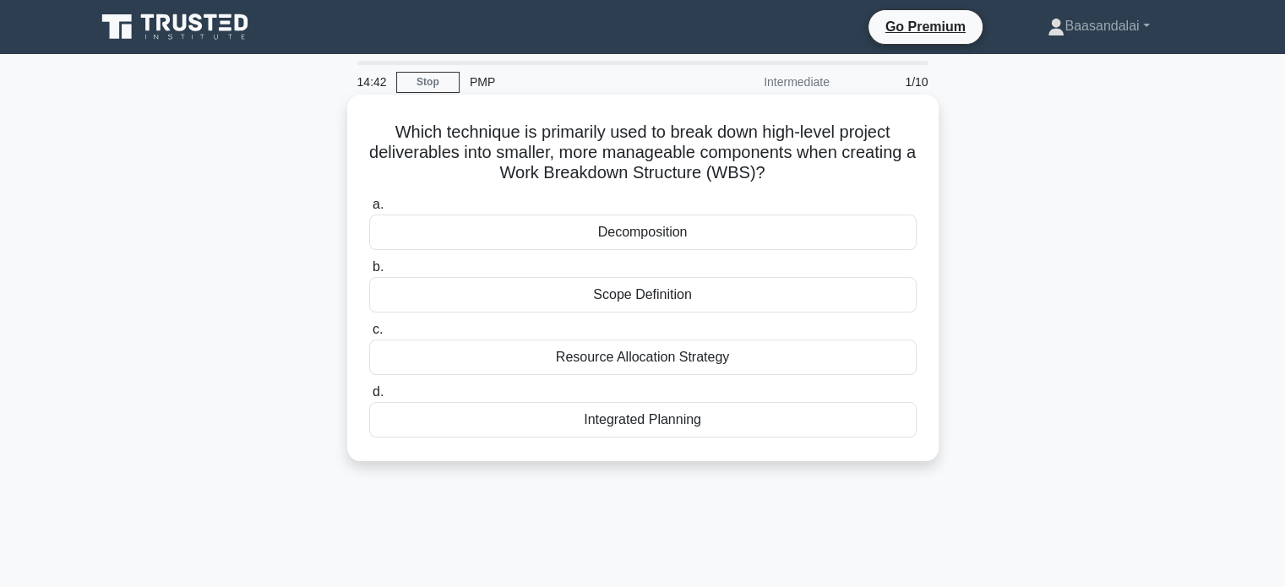
click at [626, 226] on div "Decomposition" at bounding box center [642, 232] width 547 height 35
click at [369, 210] on input "a. Decomposition" at bounding box center [369, 204] width 0 height 11
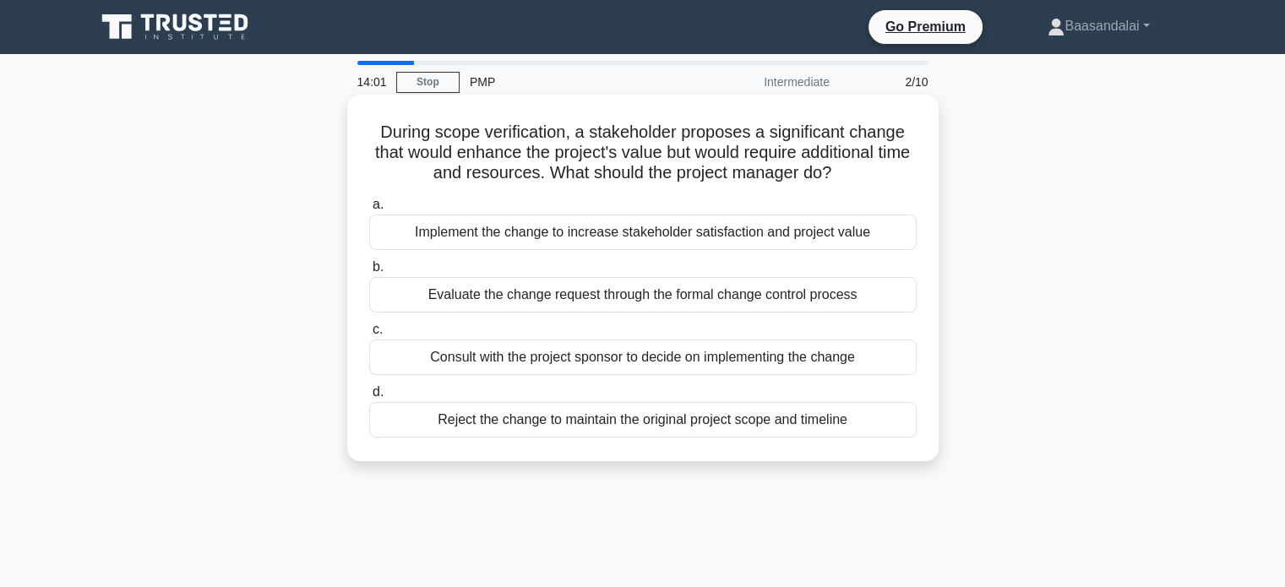
click at [597, 303] on div "Evaluate the change request through the formal change control process" at bounding box center [642, 294] width 547 height 35
click at [369, 273] on input "b. Evaluate the change request through the formal change control process" at bounding box center [369, 267] width 0 height 11
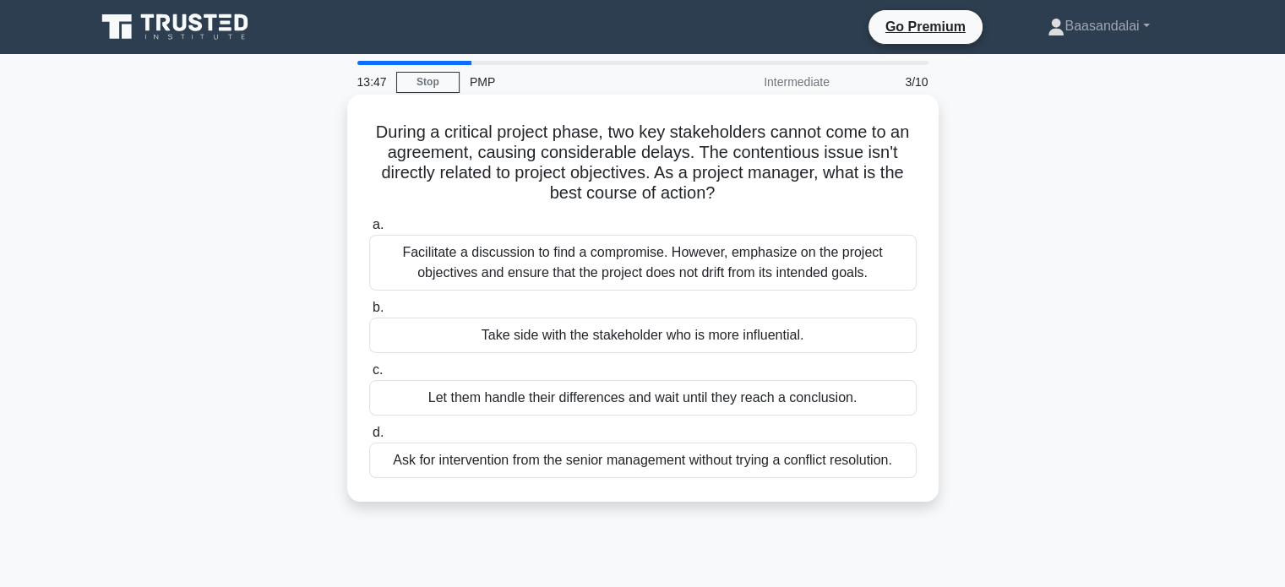
click at [600, 160] on h5 "During a critical project phase, two key stakeholders cannot come to an agreeme…" at bounding box center [642, 163] width 551 height 83
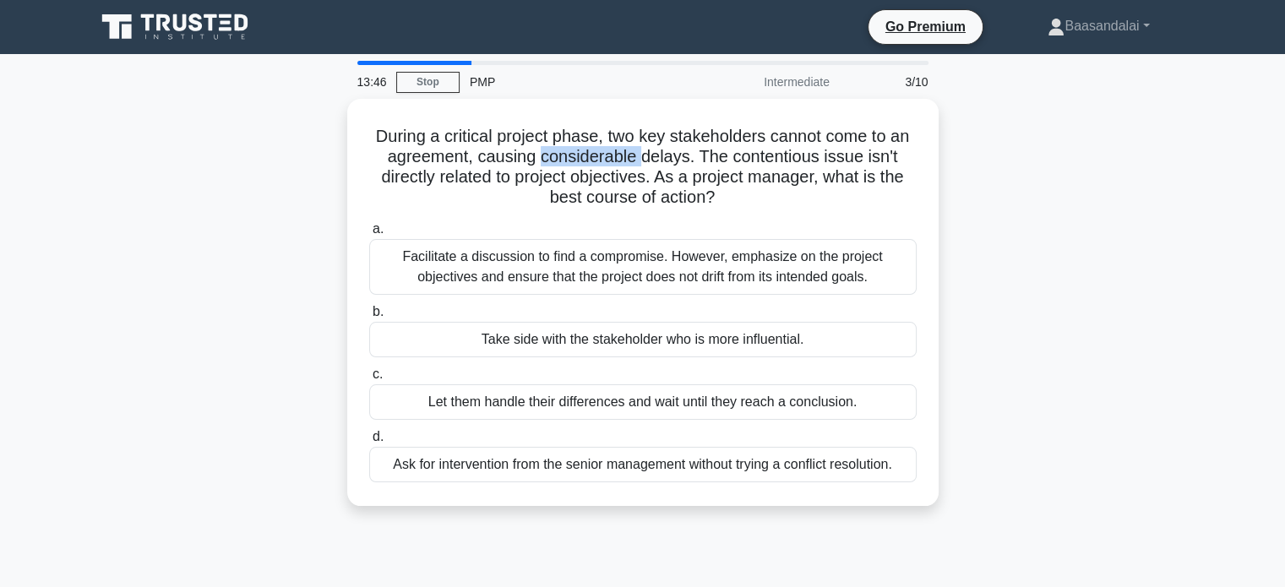
copy h5 "considerable"
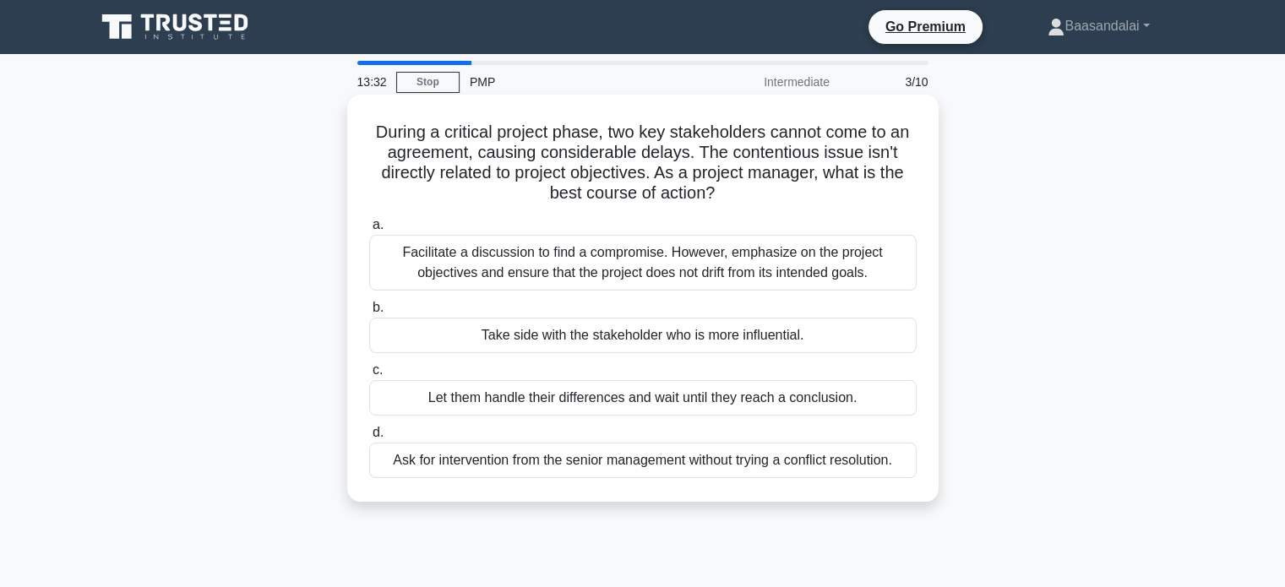
click at [776, 151] on h5 "During a critical project phase, two key stakeholders cannot come to an agreeme…" at bounding box center [642, 163] width 551 height 83
copy h5 "contentious"
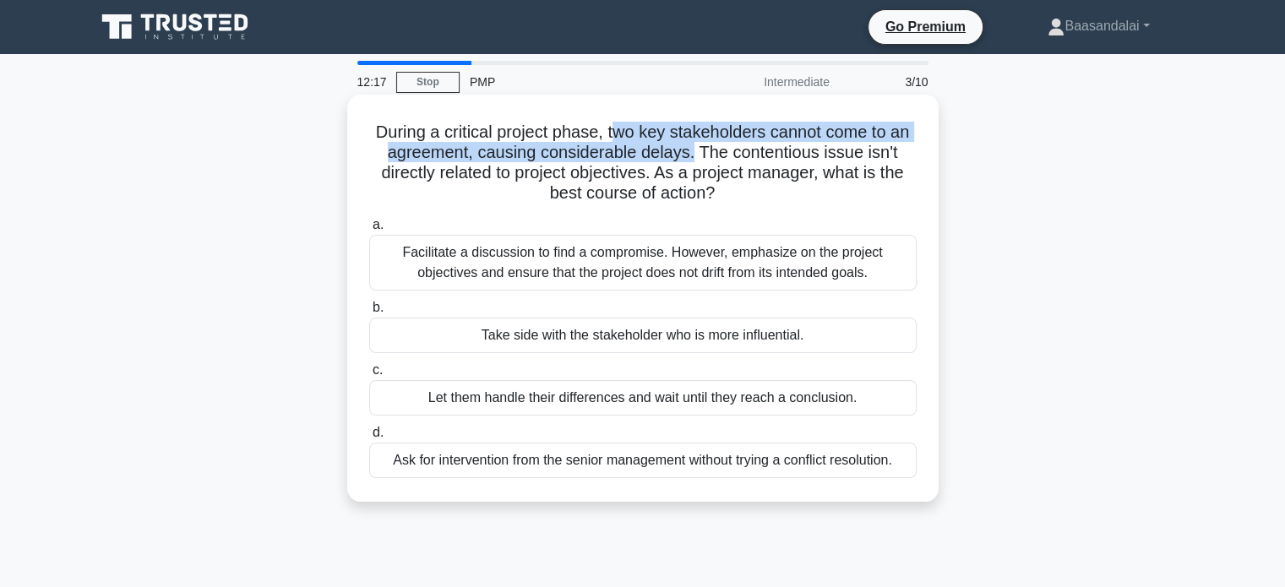
drag, startPoint x: 694, startPoint y: 157, endPoint x: 610, endPoint y: 135, distance: 86.5
click at [610, 135] on h5 "During a critical project phase, two key stakeholders cannot come to an agreeme…" at bounding box center [642, 163] width 551 height 83
copy h5 "two key stakeholders cannot come to an agreement, causing considerable delays."
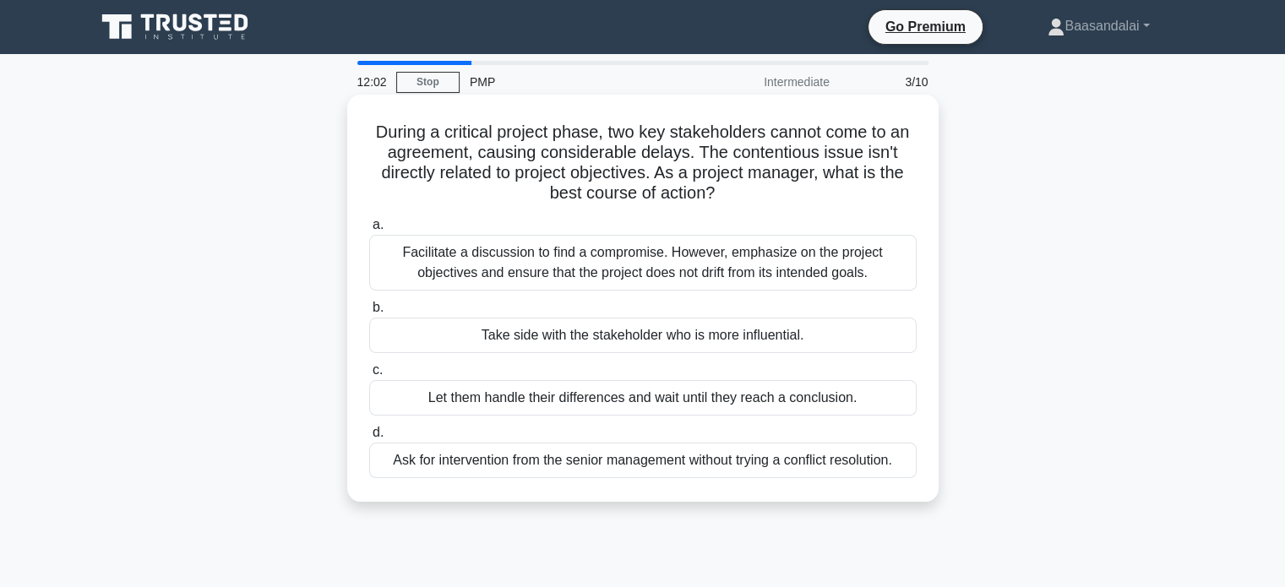
click at [514, 259] on div "Facilitate a discussion to find a compromise. However, emphasize on the project…" at bounding box center [642, 263] width 547 height 56
click at [369, 231] on input "a. Facilitate a discussion to find a compromise. However, emphasize on the proj…" at bounding box center [369, 225] width 0 height 11
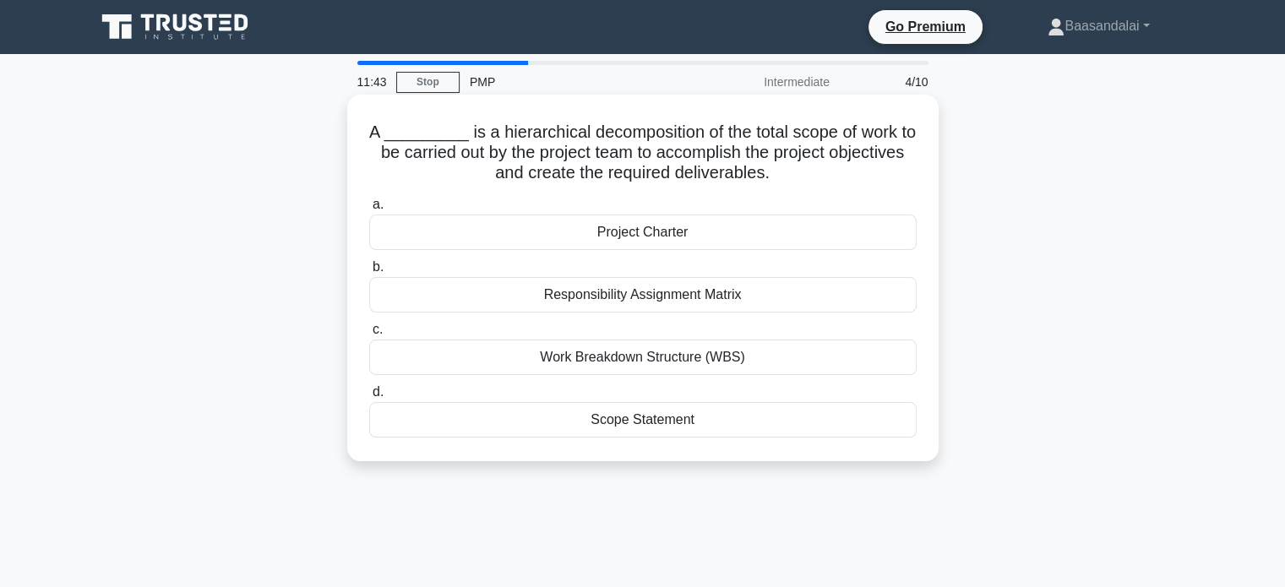
click at [592, 354] on div "Work Breakdown Structure (WBS)" at bounding box center [642, 357] width 547 height 35
click at [369, 335] on input "c. Work Breakdown Structure (WBS)" at bounding box center [369, 329] width 0 height 11
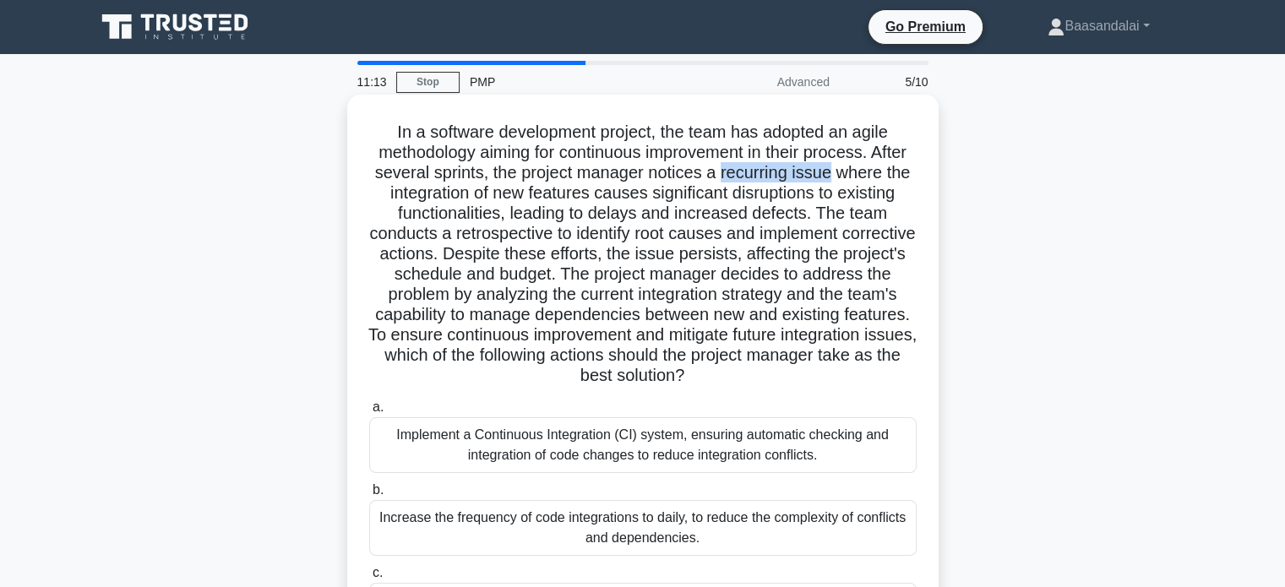
drag, startPoint x: 784, startPoint y: 171, endPoint x: 895, endPoint y: 168, distance: 111.6
click at [895, 168] on h5 "In a software development project, the team has adopted an agile methodology ai…" at bounding box center [642, 254] width 551 height 265
copy h5 "recurring issue"
click at [572, 211] on h5 "In a software development project, the team has adopted an agile methodology ai…" at bounding box center [642, 254] width 551 height 265
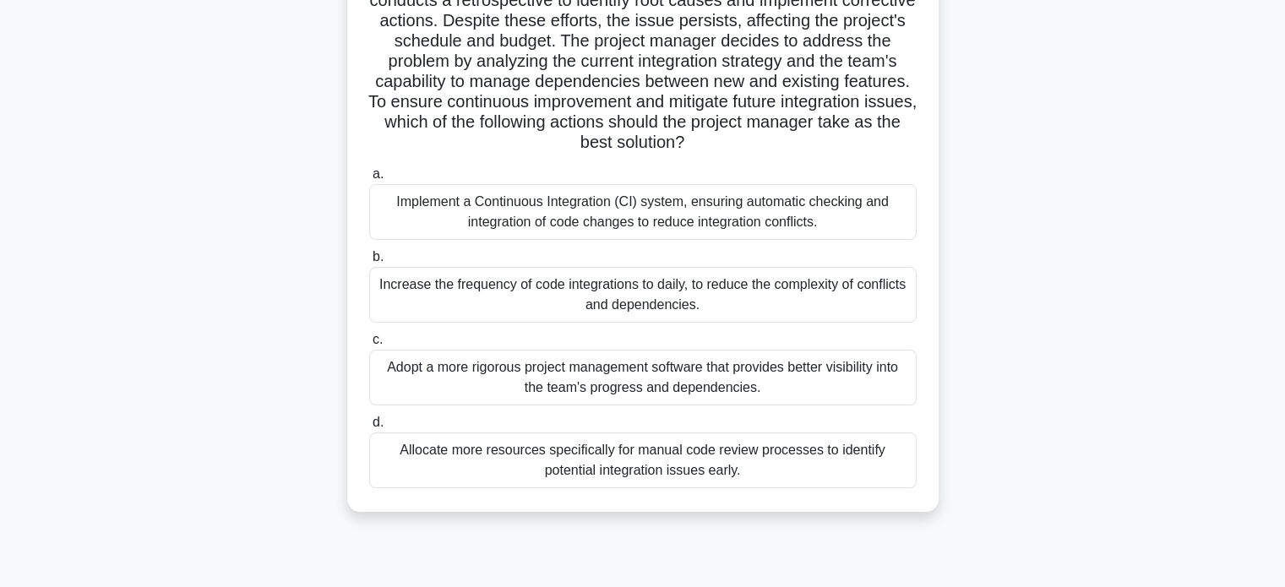
scroll to position [253, 0]
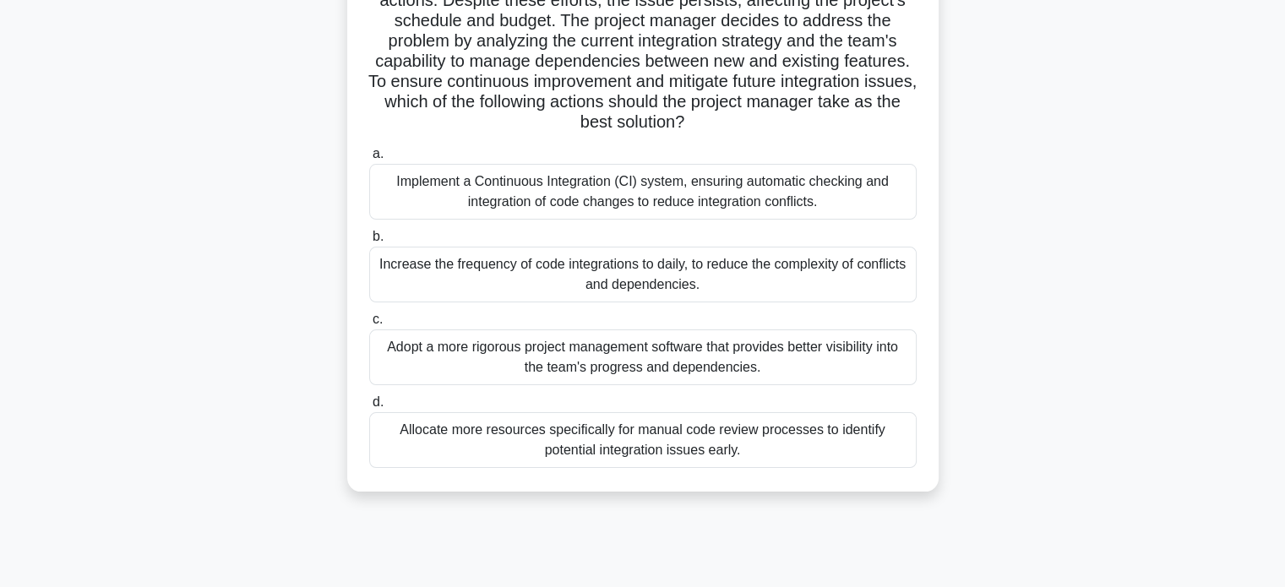
click at [705, 196] on div "Implement a Continuous Integration (CI) system, ensuring automatic checking and…" at bounding box center [642, 192] width 547 height 56
click at [369, 160] on input "a. Implement a Continuous Integration (CI) system, ensuring automatic checking …" at bounding box center [369, 154] width 0 height 11
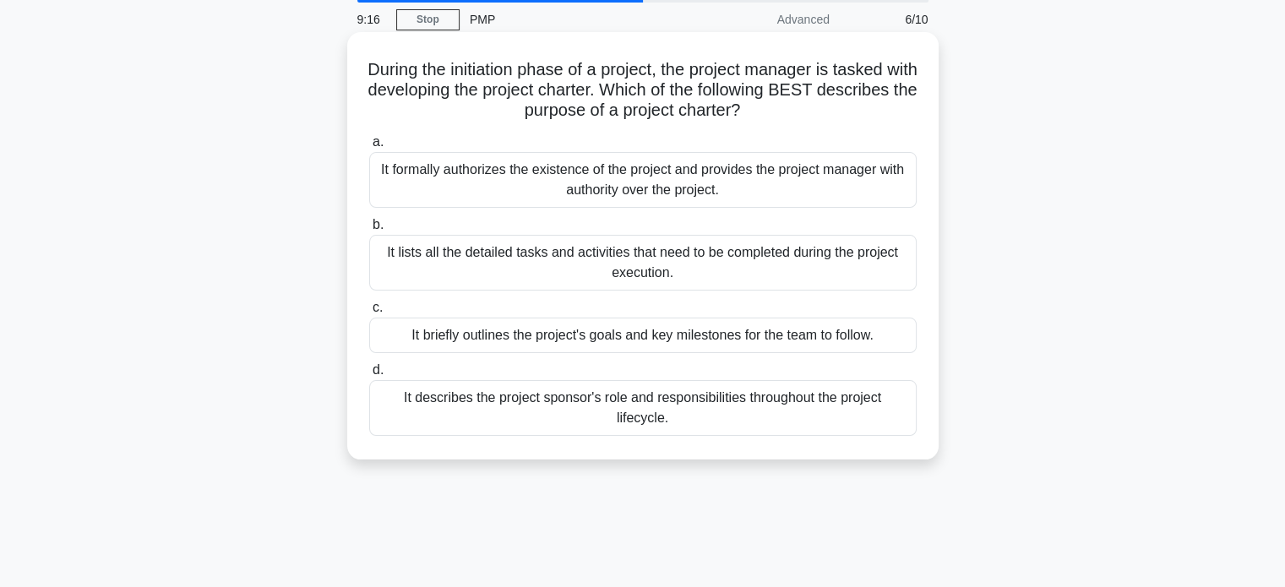
scroll to position [0, 0]
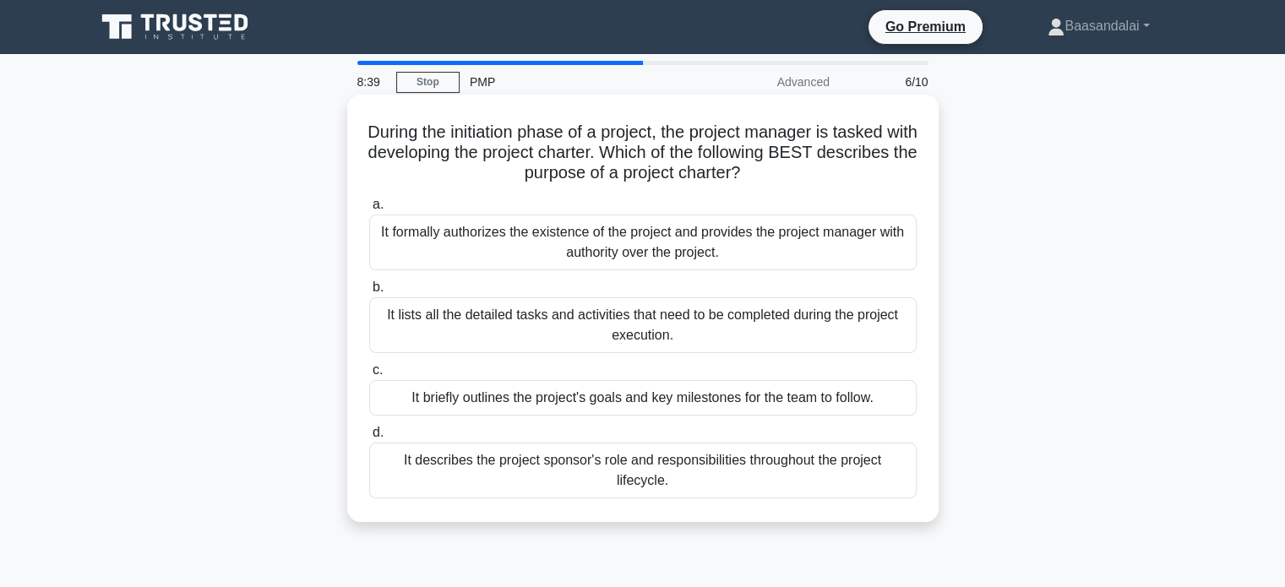
click at [670, 234] on div "It formally authorizes the existence of the project and provides the project ma…" at bounding box center [642, 243] width 547 height 56
click at [369, 210] on input "a. It formally authorizes the existence of the project and provides the project…" at bounding box center [369, 204] width 0 height 11
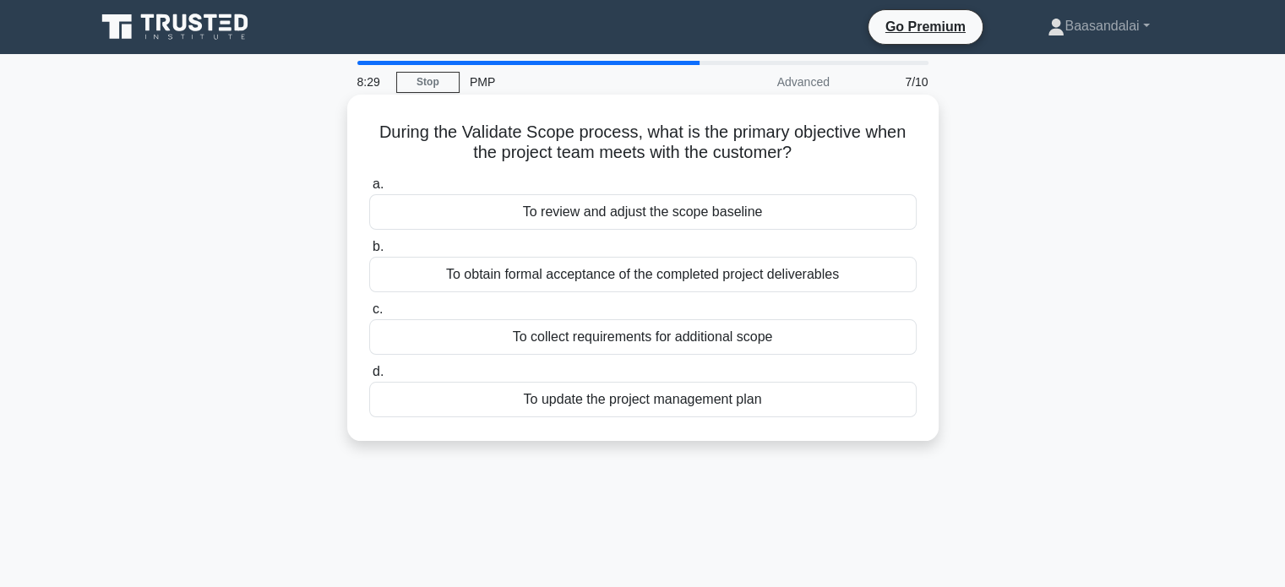
drag, startPoint x: 377, startPoint y: 128, endPoint x: 826, endPoint y: 147, distance: 449.9
click at [826, 147] on h5 "During the Validate Scope process, what is the primary objective when the proje…" at bounding box center [642, 143] width 551 height 42
click at [563, 151] on h5 "During the Validate Scope process, what is the primary objective when the proje…" at bounding box center [642, 143] width 551 height 42
click at [406, 137] on h5 "During the Validate Scope process, what is the primary objective when the proje…" at bounding box center [642, 143] width 551 height 42
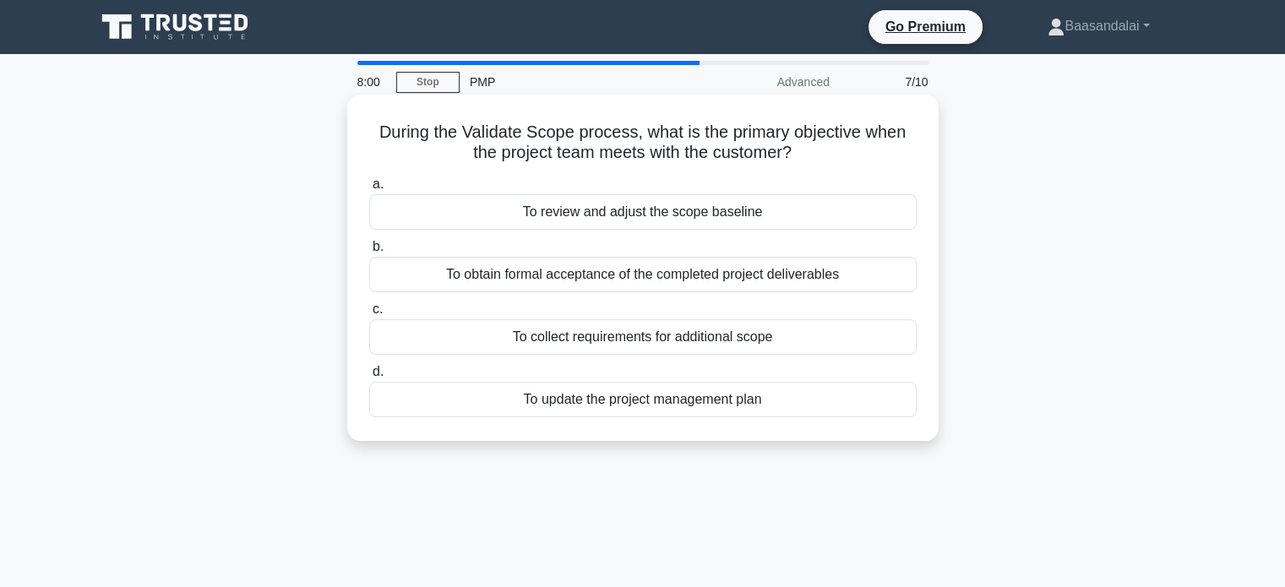
click at [495, 135] on h5 "During the Validate Scope process, what is the primary objective when the proje…" at bounding box center [642, 143] width 551 height 42
click at [395, 134] on h5 "During the Validate Scope process, what is the primary objective when the proje…" at bounding box center [642, 143] width 551 height 42
click at [483, 137] on h5 "During the Validate Scope process, what is the primary objective when the proje…" at bounding box center [642, 143] width 551 height 42
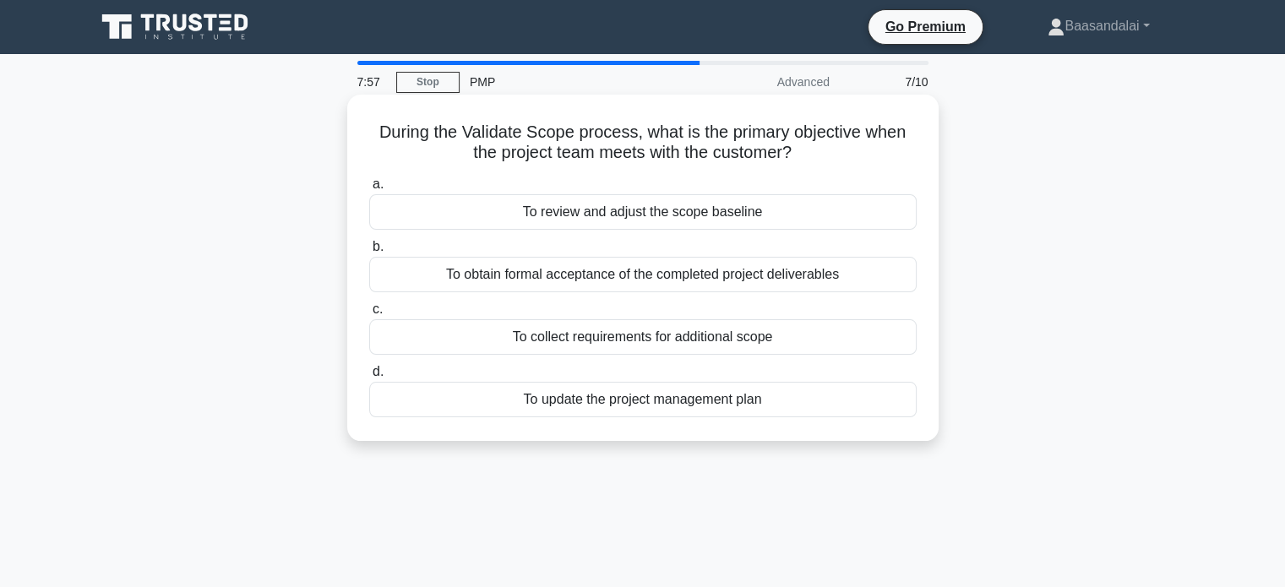
click at [488, 134] on h5 "During the Validate Scope process, what is the primary objective when the proje…" at bounding box center [642, 143] width 551 height 42
click at [395, 133] on h5 "During the Validate Scope process, what is the primary objective when the proje…" at bounding box center [642, 143] width 551 height 42
click at [416, 133] on h5 "During the Validate Scope process, what is the primary objective when the proje…" at bounding box center [642, 143] width 551 height 42
click at [494, 132] on h5 "During the Validate Scope process, what is the primary objective when the proje…" at bounding box center [642, 143] width 551 height 42
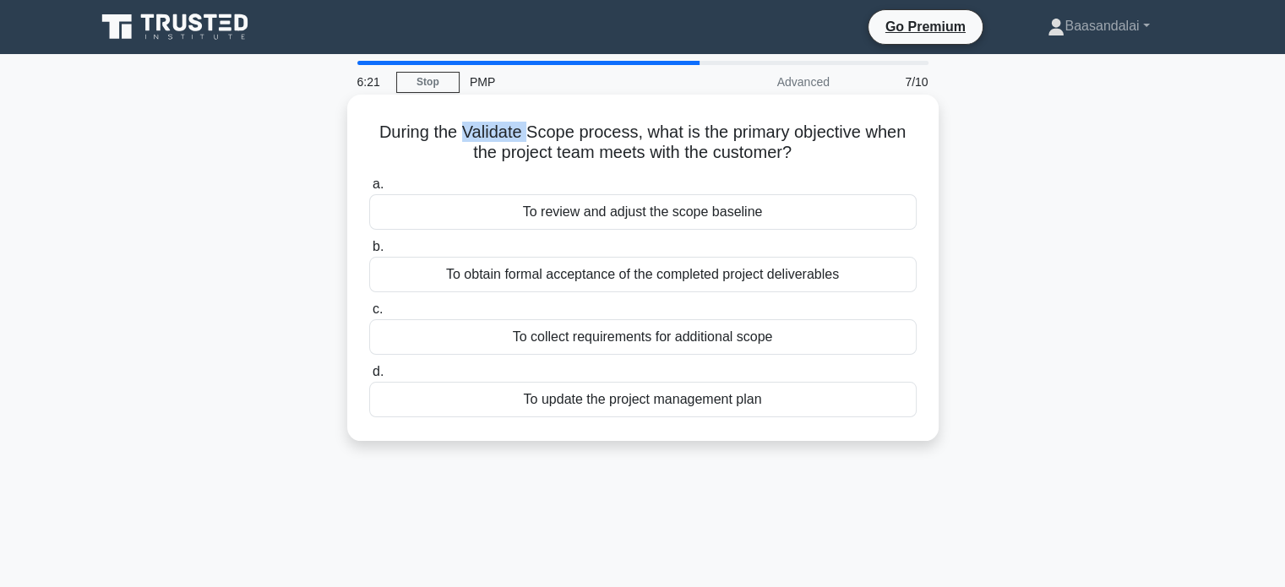
click at [494, 132] on h5 "During the Validate Scope process, what is the primary objective when the proje…" at bounding box center [642, 143] width 551 height 42
click at [612, 136] on h5 "During the Validate Scope process, what is the primary objective when the proje…" at bounding box center [642, 143] width 551 height 42
click at [757, 135] on h5 "During the Validate Scope process, what is the primary objective when the proje…" at bounding box center [642, 143] width 551 height 42
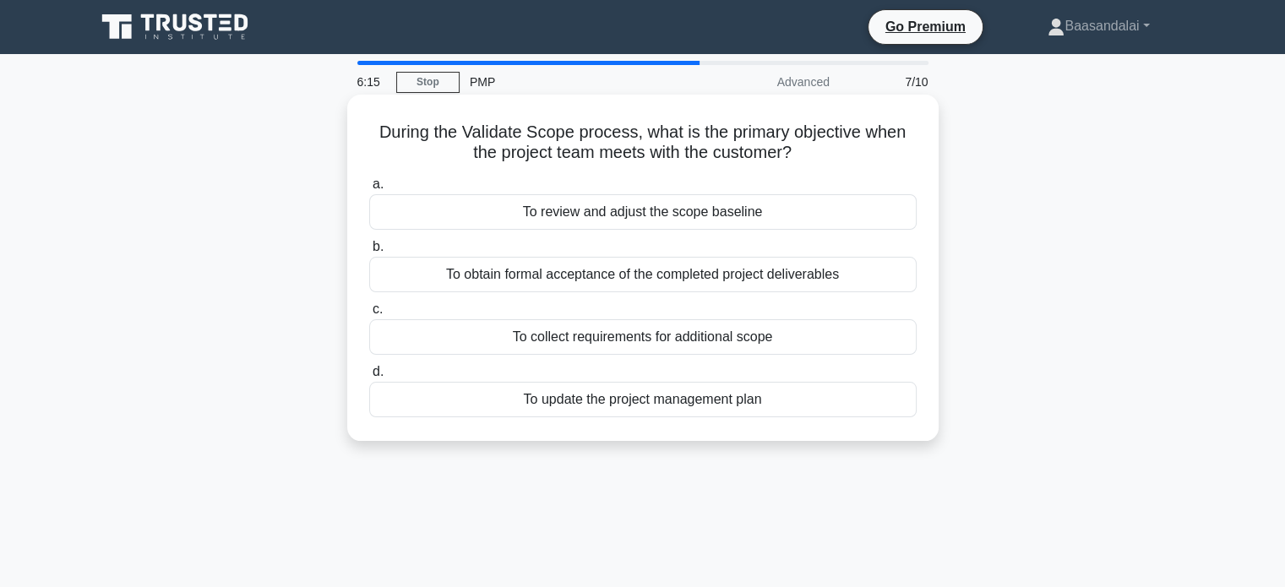
click at [554, 136] on h5 "During the Validate Scope process, what is the primary objective when the proje…" at bounding box center [642, 143] width 551 height 42
click at [666, 134] on h5 "During the Validate Scope process, what is the primary objective when the proje…" at bounding box center [642, 143] width 551 height 42
click at [746, 134] on h5 "During the Validate Scope process, what is the primary objective when the proje…" at bounding box center [642, 143] width 551 height 42
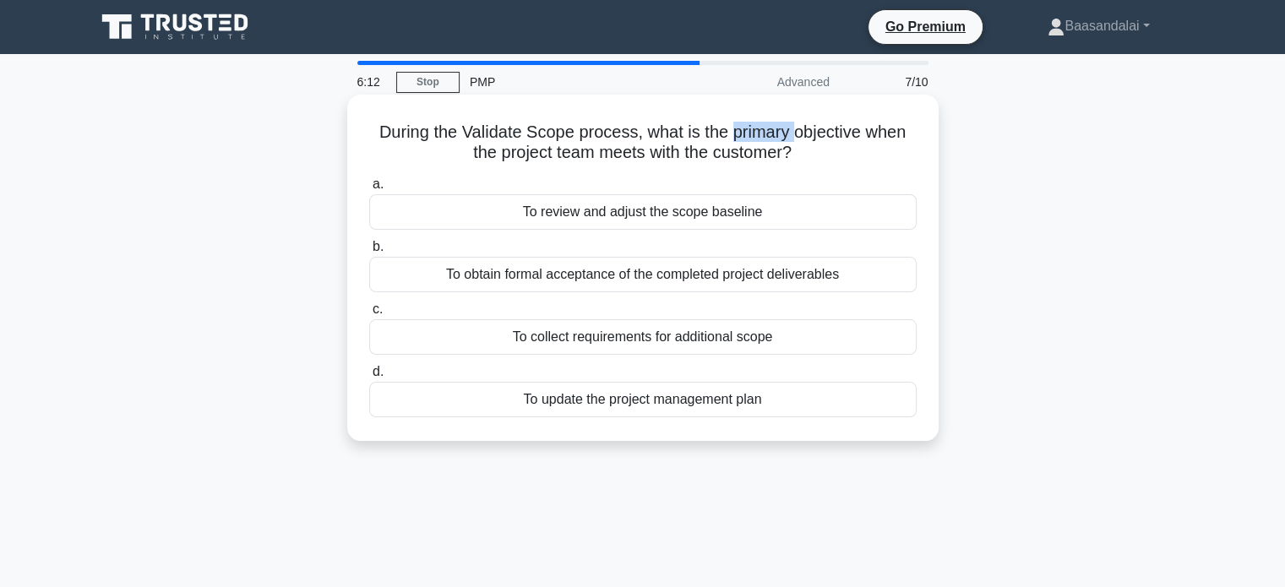
click at [746, 134] on h5 "During the Validate Scope process, what is the primary objective when the proje…" at bounding box center [642, 143] width 551 height 42
click at [661, 154] on h5 "During the Validate Scope process, what is the primary objective when the proje…" at bounding box center [642, 143] width 551 height 42
click at [754, 155] on h5 "During the Validate Scope process, what is the primary objective when the proje…" at bounding box center [642, 143] width 551 height 42
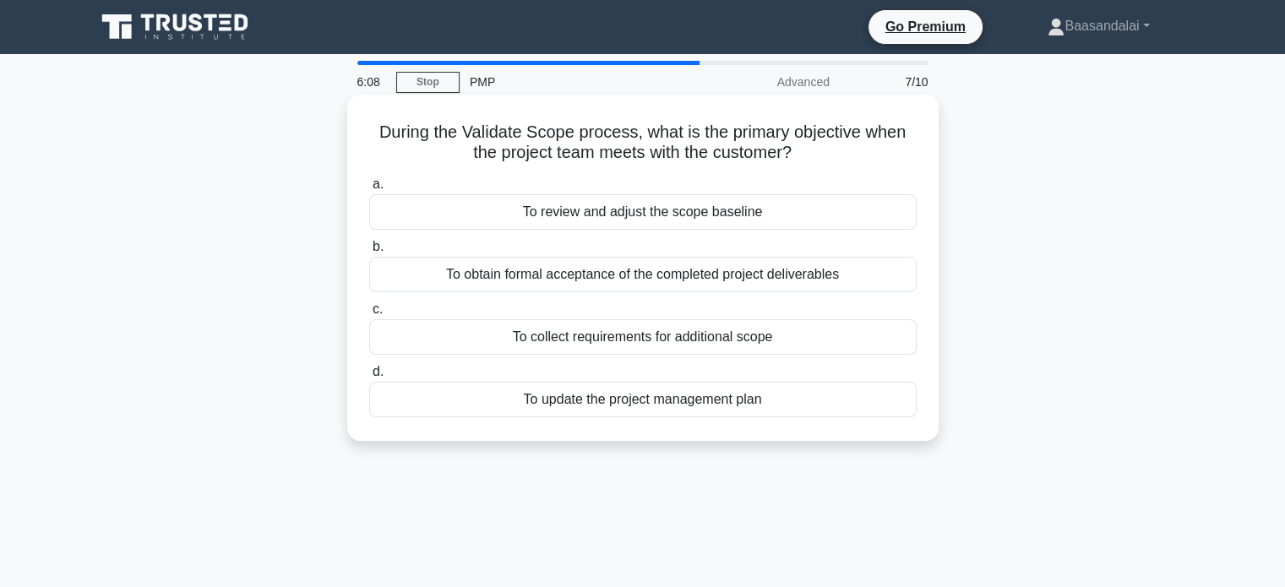
click at [812, 162] on icon ".spinner_0XTQ{transform-origin:center;animation:spinner_y6GP .75s linear infini…" at bounding box center [802, 154] width 20 height 20
drag, startPoint x: 376, startPoint y: 128, endPoint x: 775, endPoint y: 155, distance: 399.6
click at [792, 146] on h5 "During the Validate Scope process, what is the primary objective when the proje…" at bounding box center [642, 143] width 551 height 42
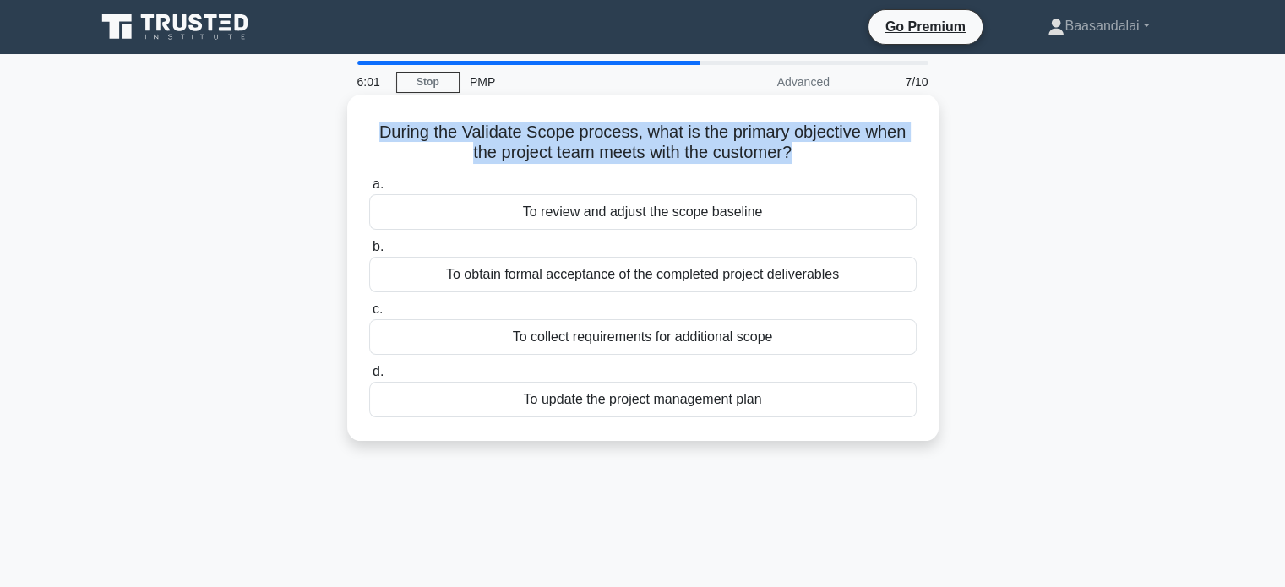
click at [620, 158] on h5 "During the Validate Scope process, what is the primary objective when the proje…" at bounding box center [642, 143] width 551 height 42
drag, startPoint x: 376, startPoint y: 130, endPoint x: 803, endPoint y: 153, distance: 427.2
click at [803, 153] on h5 "During the Validate Scope process, what is the primary objective when the proje…" at bounding box center [642, 143] width 551 height 42
click at [706, 157] on h5 "During the Validate Scope process, what is the primary objective when the proje…" at bounding box center [642, 143] width 551 height 42
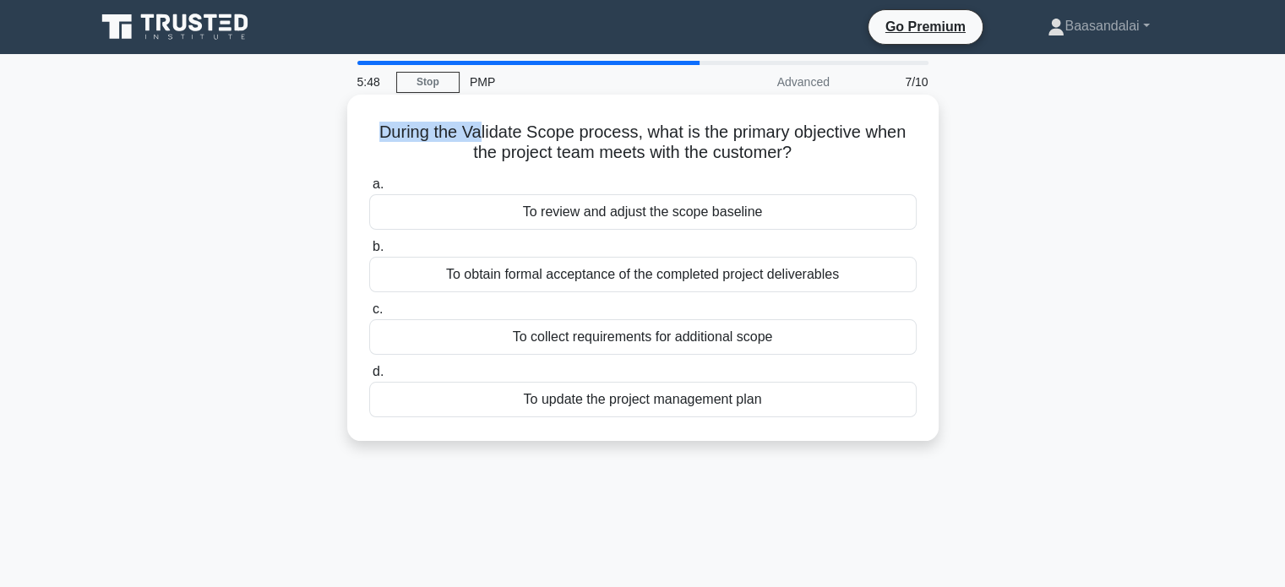
drag, startPoint x: 377, startPoint y: 132, endPoint x: 476, endPoint y: 133, distance: 99.7
click at [476, 133] on h5 "During the Validate Scope process, what is the primary objective when the proje…" at bounding box center [642, 143] width 551 height 42
click at [578, 152] on h5 "During the Validate Scope process, what is the primary objective when the proje…" at bounding box center [642, 143] width 551 height 42
click at [496, 136] on h5 "During the Validate Scope process, what is the primary objective when the proje…" at bounding box center [642, 143] width 551 height 42
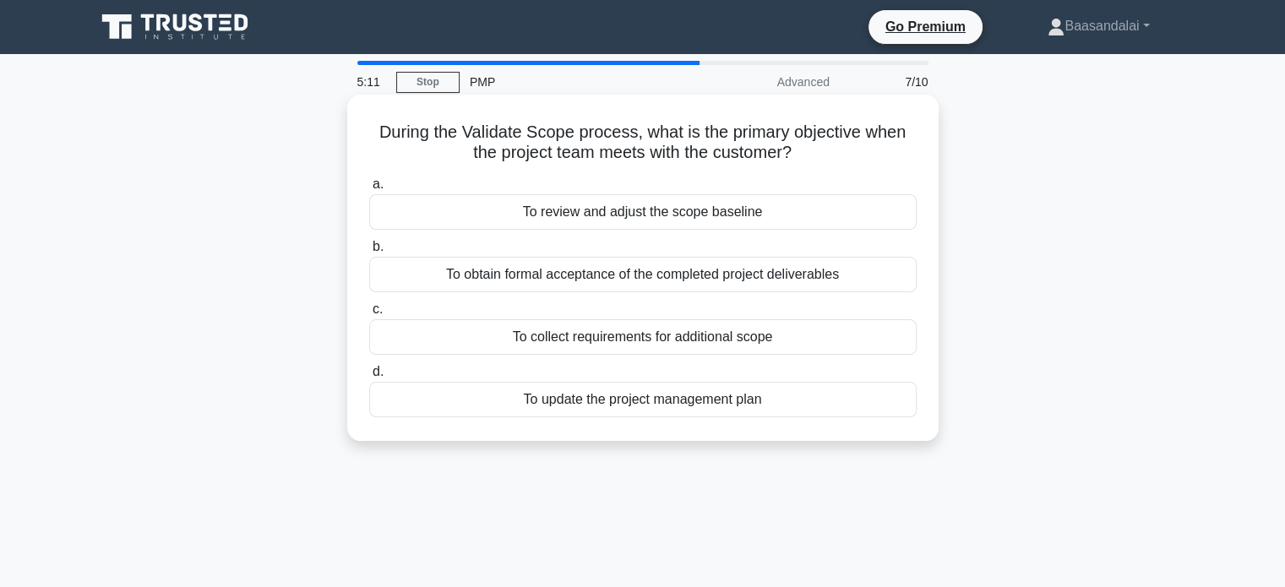
click at [560, 132] on h5 "During the Validate Scope process, what is the primary objective when the proje…" at bounding box center [642, 143] width 551 height 42
click at [602, 157] on h5 "During the Validate Scope process, what is the primary objective when the proje…" at bounding box center [642, 143] width 551 height 42
click at [858, 284] on div "To obtain formal acceptance of the completed project deliverables" at bounding box center [642, 274] width 547 height 35
click at [369, 253] on input "b. To obtain formal acceptance of the completed project deliverables" at bounding box center [369, 247] width 0 height 11
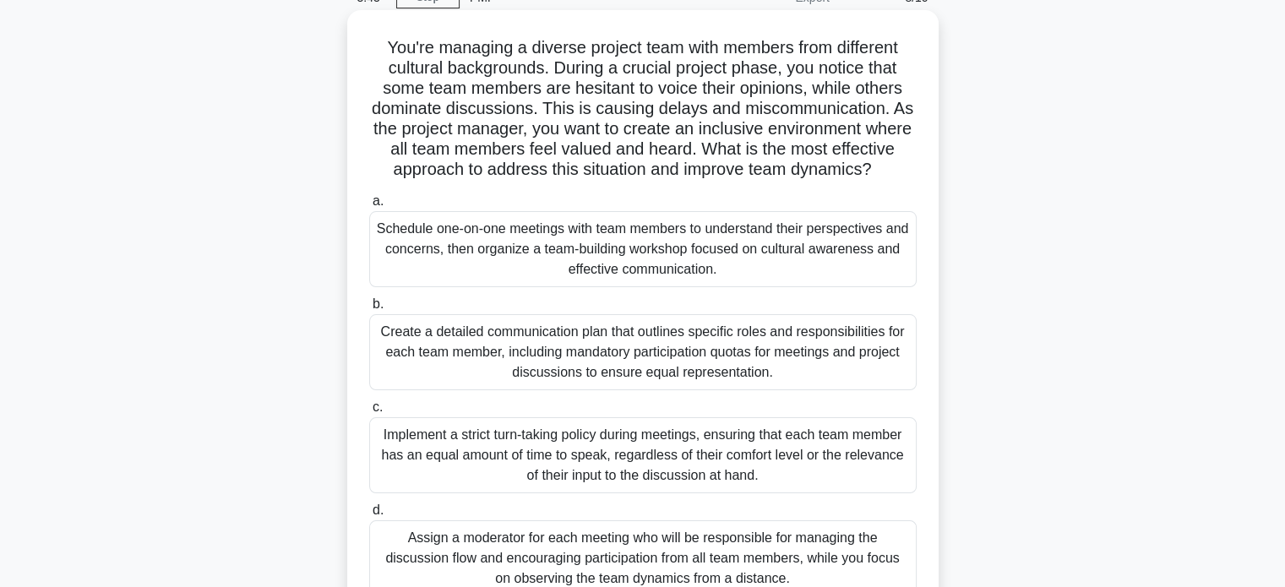
scroll to position [169, 0]
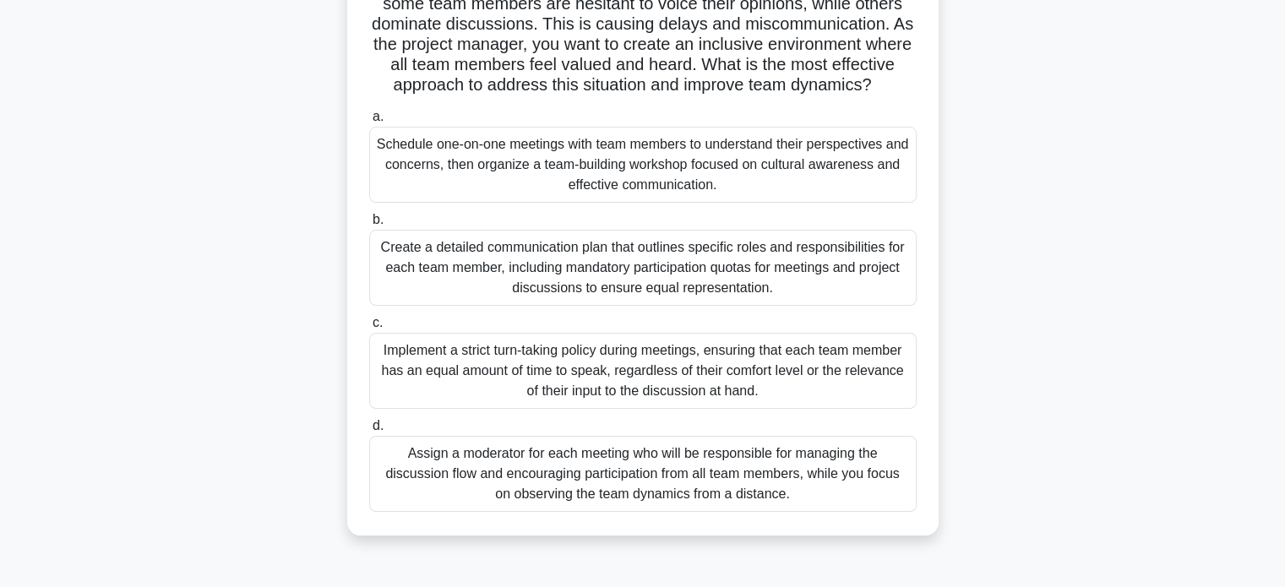
drag, startPoint x: 655, startPoint y: 393, endPoint x: 637, endPoint y: 391, distance: 17.8
click at [652, 393] on div "Implement a strict turn-taking policy during meetings, ensuring that each team …" at bounding box center [642, 371] width 547 height 76
click at [474, 377] on div "Implement a strict turn-taking policy during meetings, ensuring that each team …" at bounding box center [642, 371] width 547 height 76
click at [369, 329] on input "c. Implement a strict turn-taking policy during meetings, ensuring that each te…" at bounding box center [369, 323] width 0 height 11
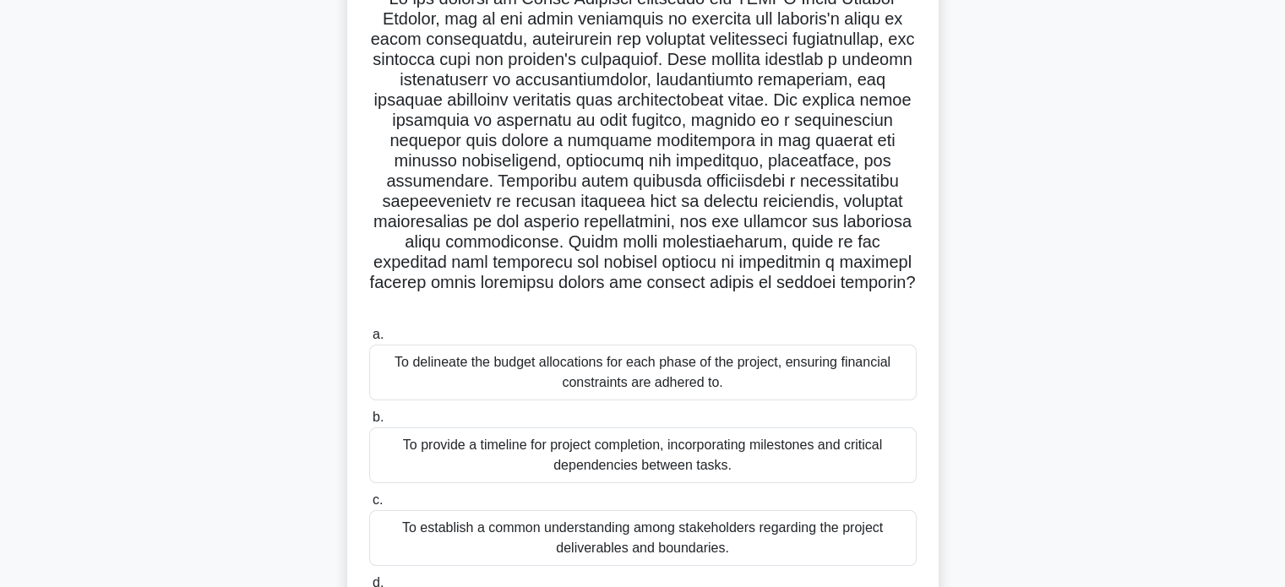
scroll to position [0, 0]
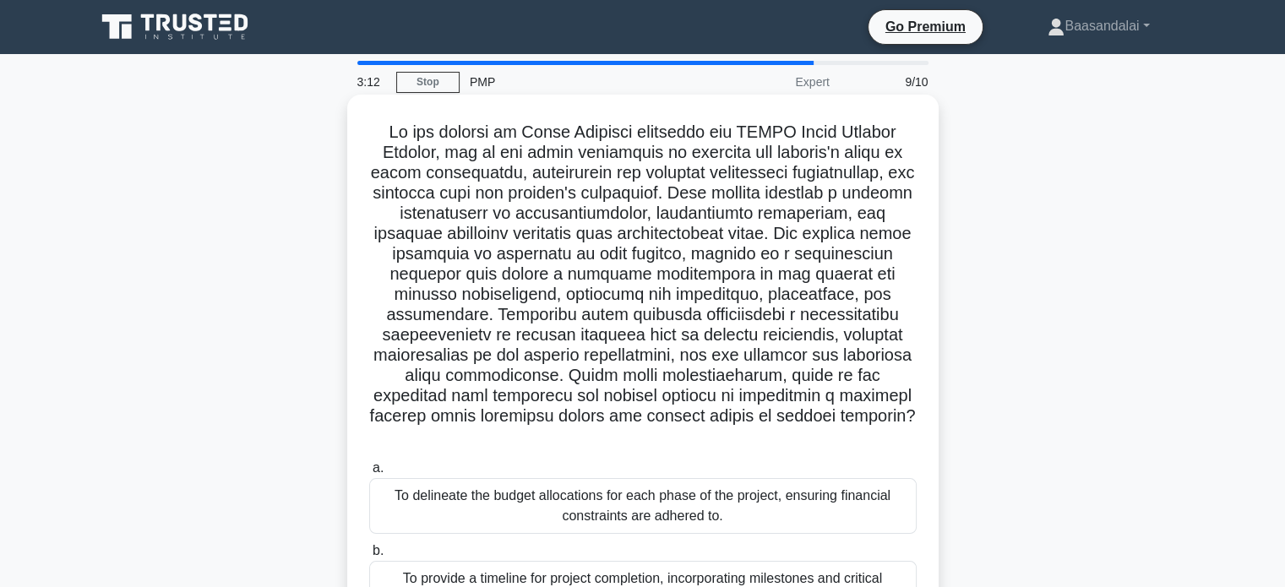
click at [458, 171] on h5 ".spinner_0XTQ{transform-origin:center;animation:spinner_y6GP .75s linear infini…" at bounding box center [642, 285] width 551 height 326
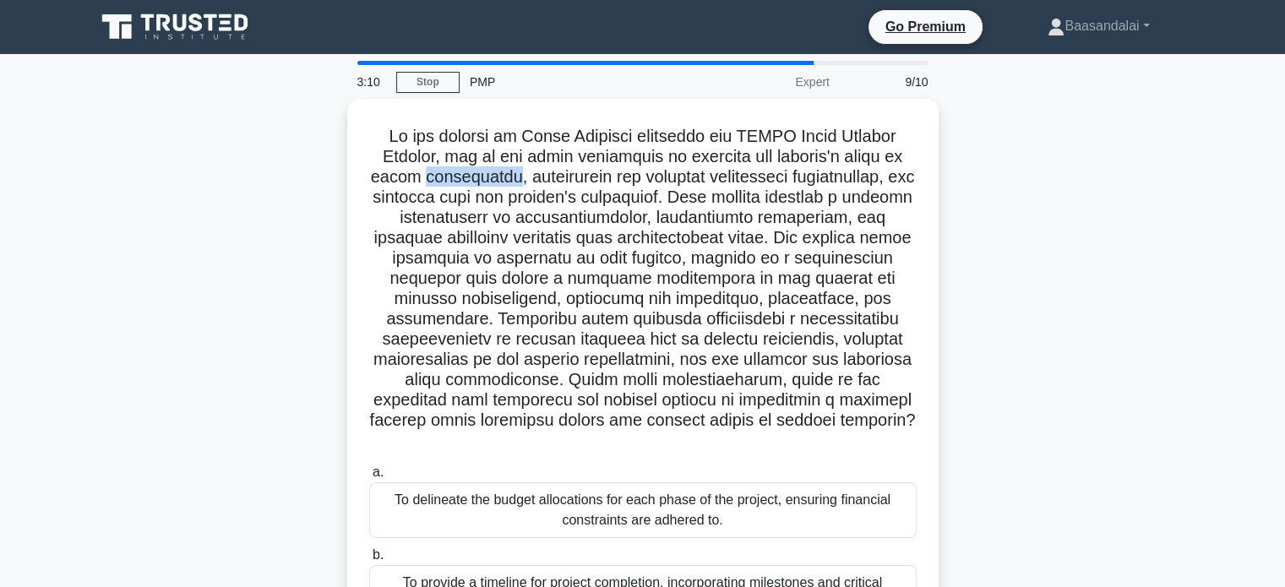
copy h5 "articulated"
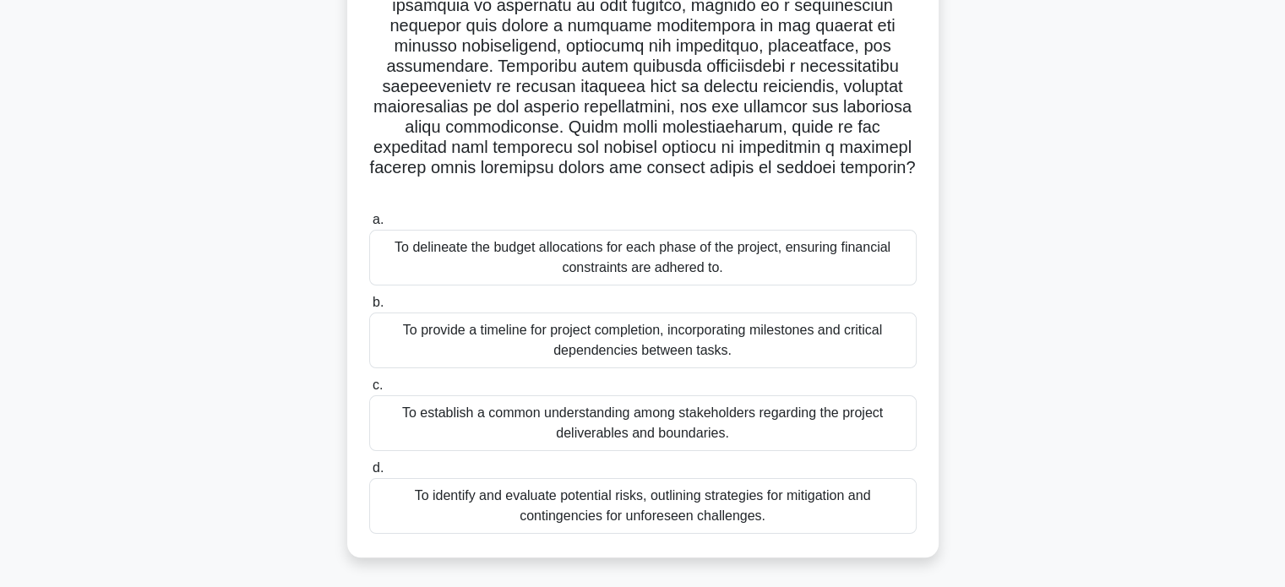
scroll to position [253, 0]
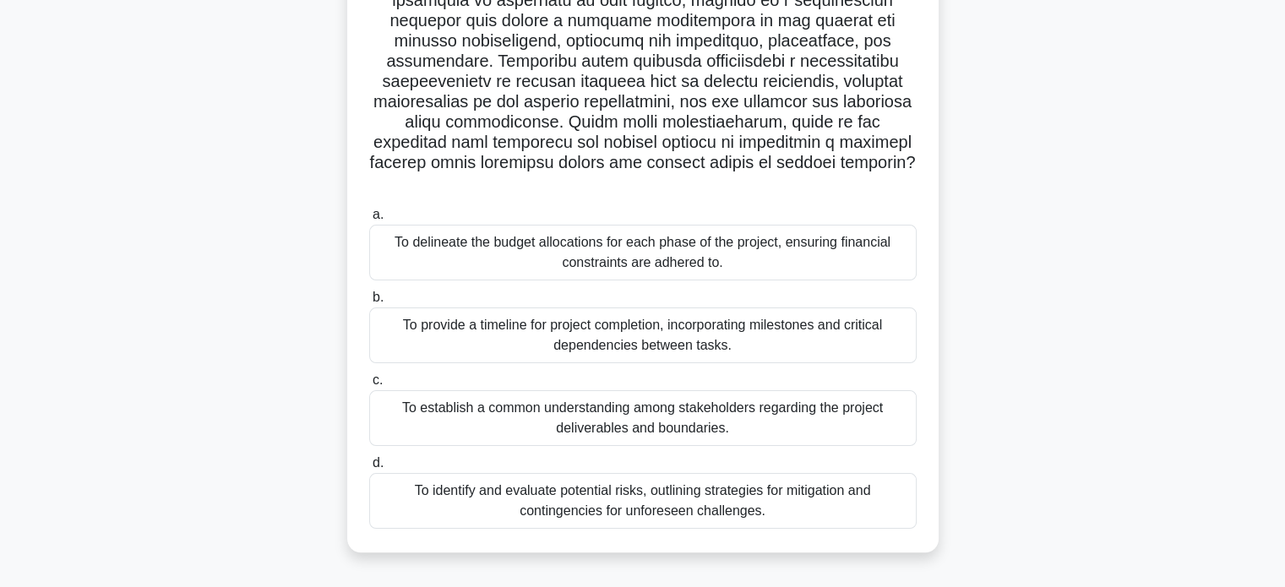
click at [709, 313] on div "To provide a timeline for project completion, incorporating milestones and crit…" at bounding box center [642, 336] width 547 height 56
click at [369, 303] on input "b. To provide a timeline for project completion, incorporating milestones and c…" at bounding box center [369, 297] width 0 height 11
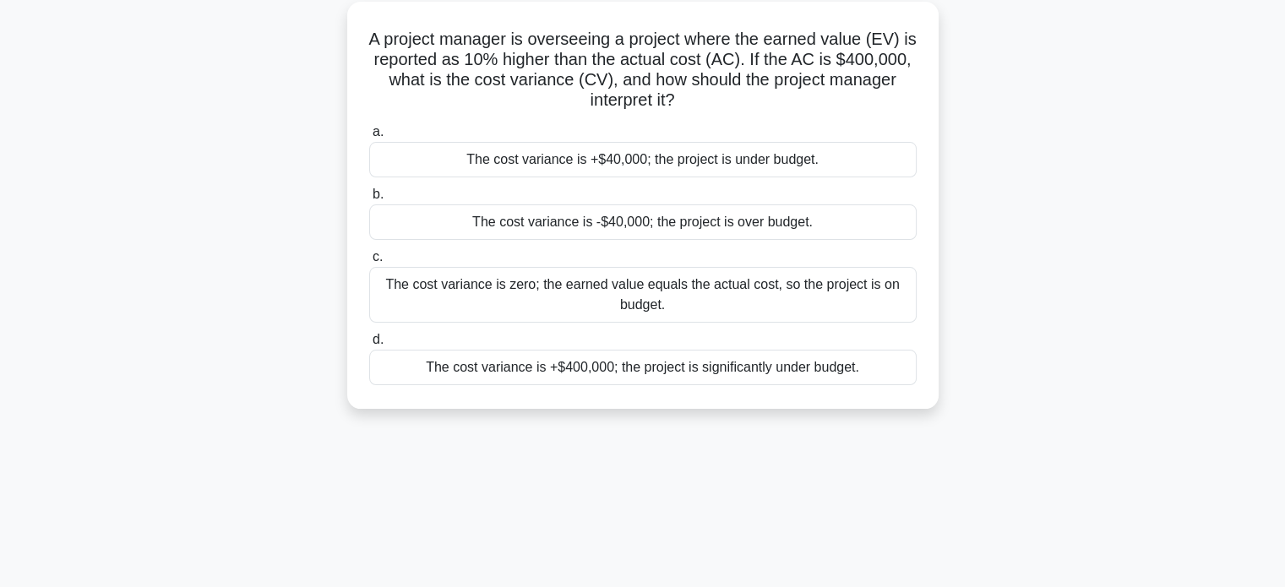
scroll to position [0, 0]
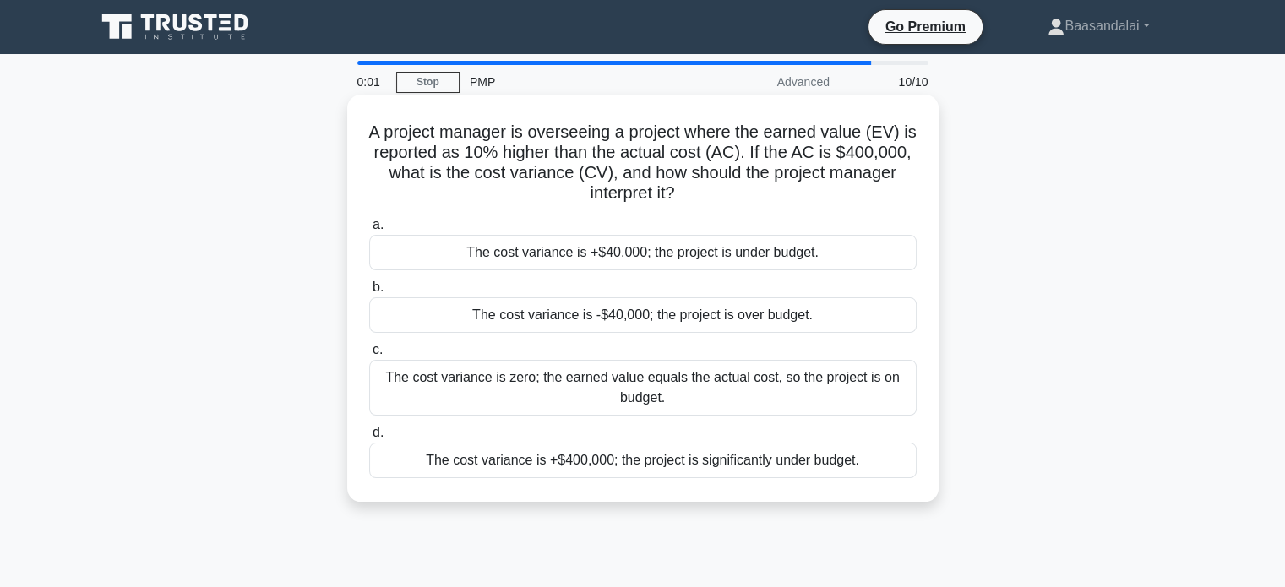
click at [560, 256] on div "The cost variance is +$40,000; the project is under budget." at bounding box center [642, 252] width 547 height 35
click at [369, 231] on input "a. The cost variance is +$40,000; the project is under budget." at bounding box center [369, 225] width 0 height 11
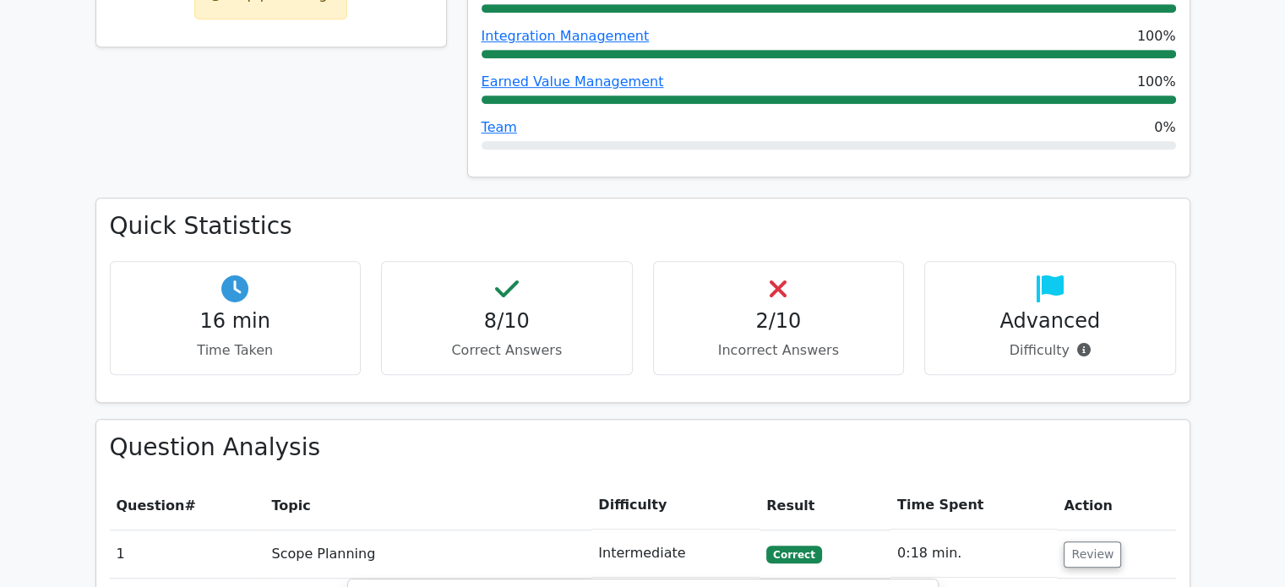
scroll to position [1183, 0]
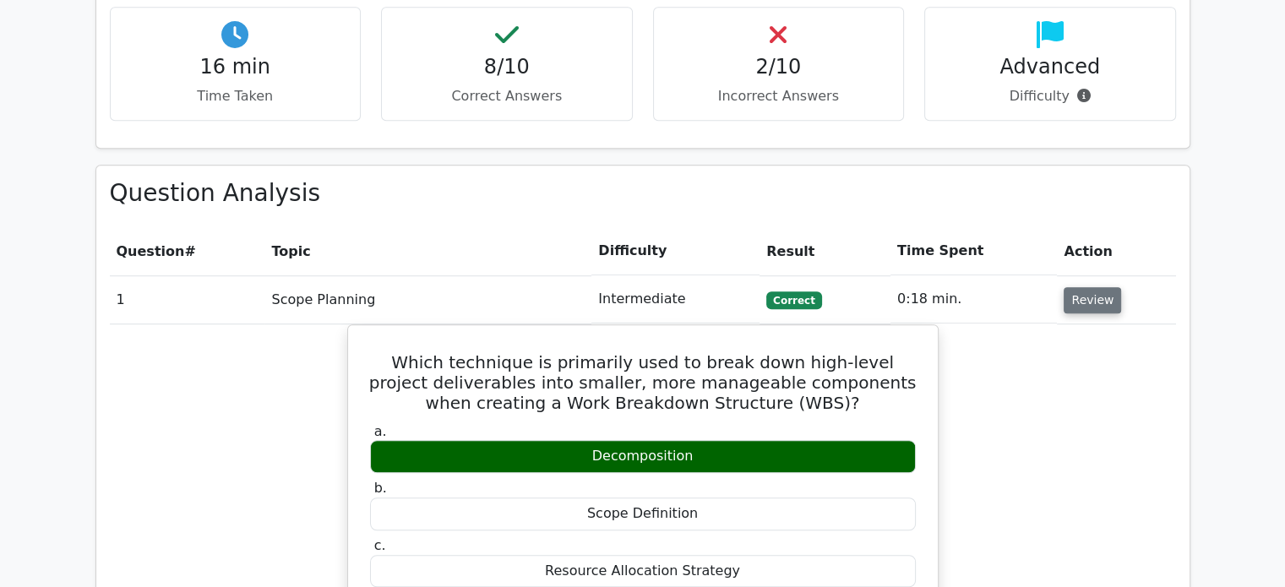
click at [1091, 287] on button "Review" at bounding box center [1092, 300] width 57 height 26
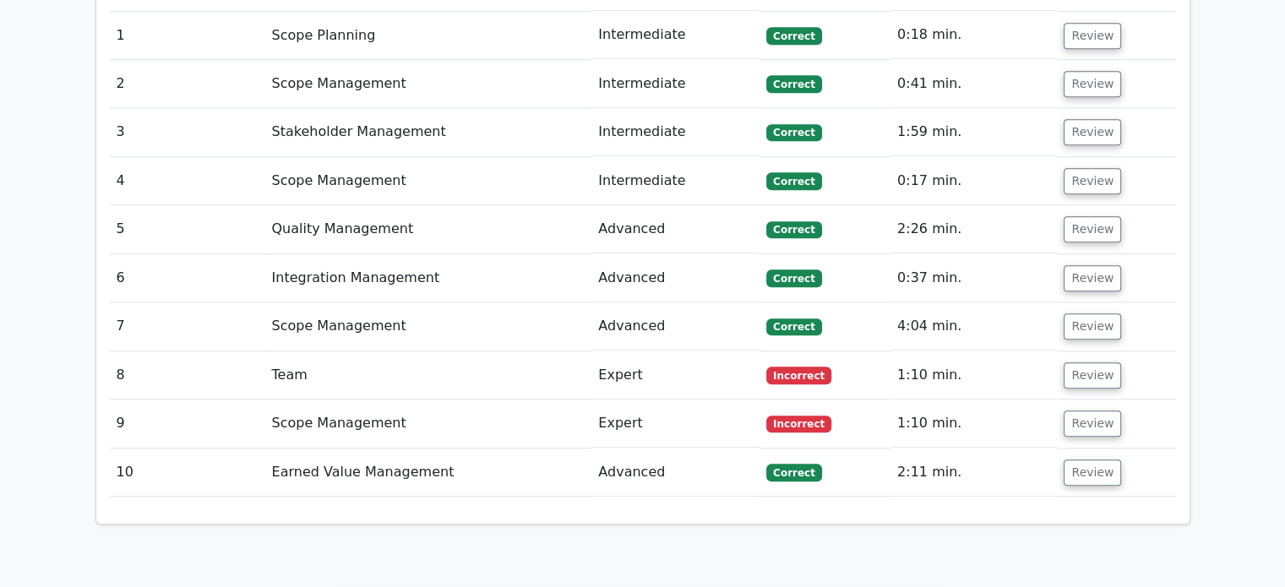
scroll to position [1605, 0]
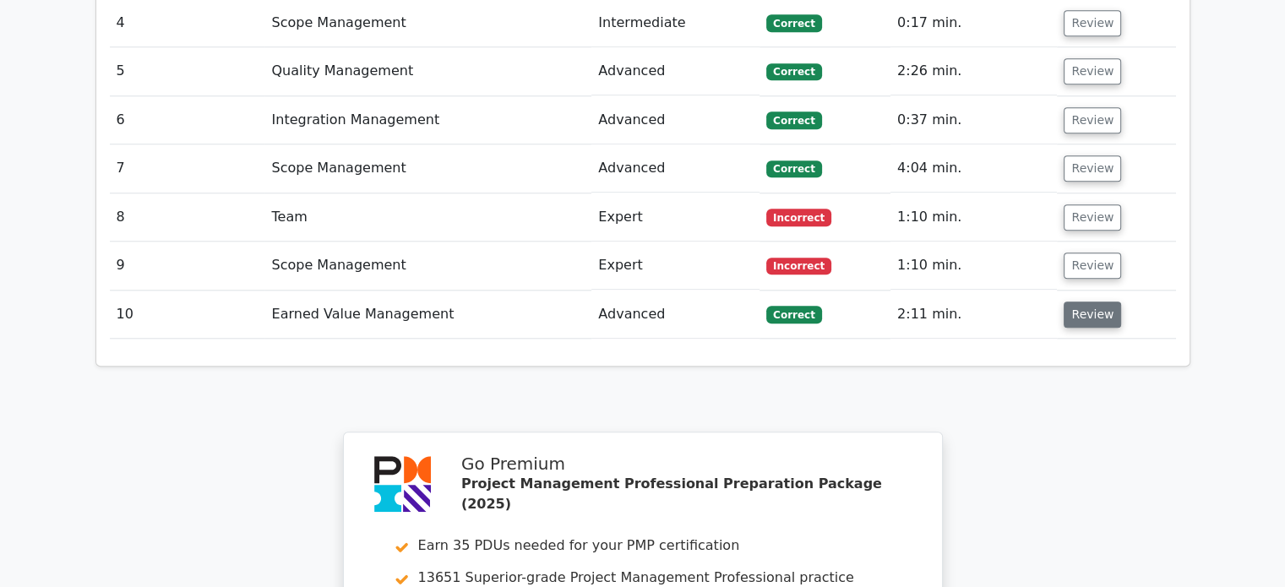
click at [1090, 302] on button "Review" at bounding box center [1092, 315] width 57 height 26
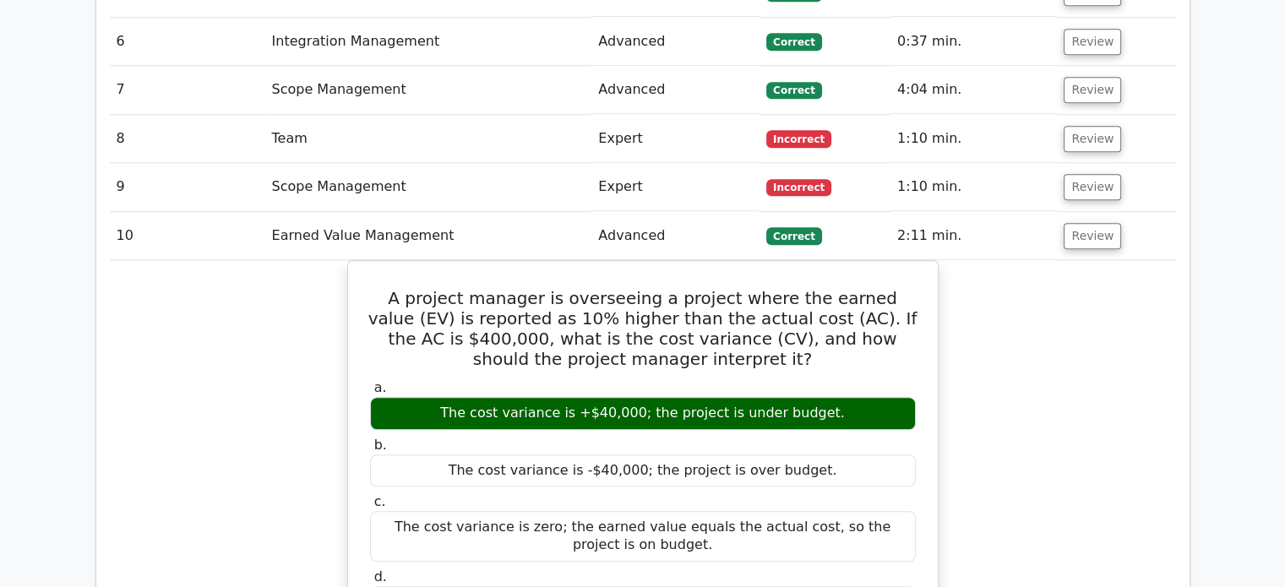
scroll to position [1436, 0]
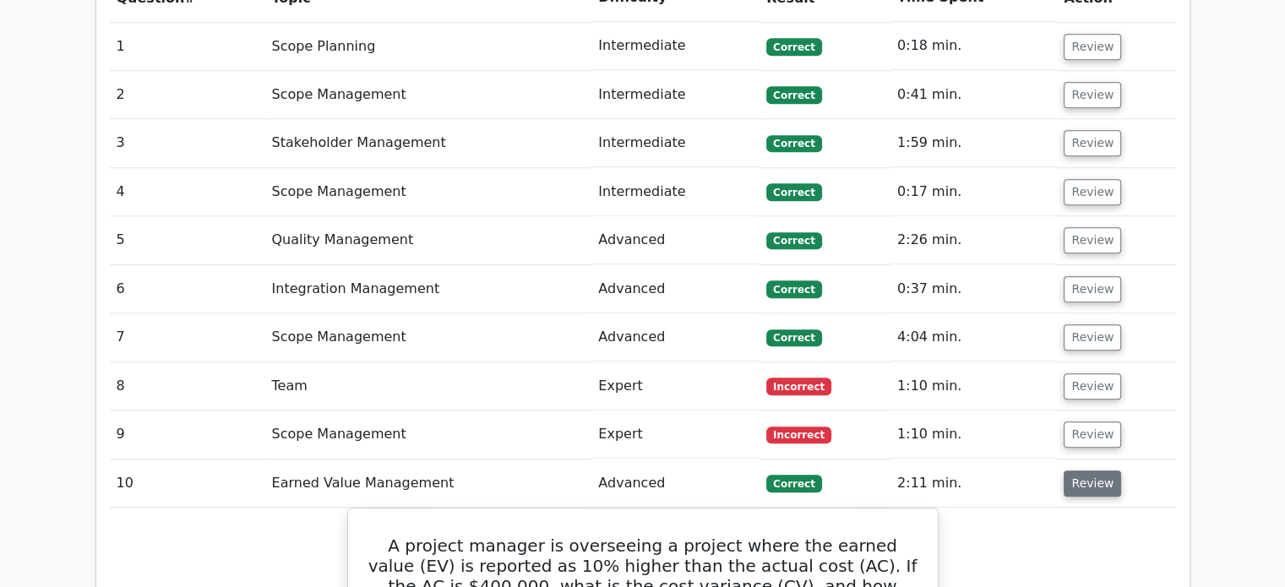
click at [1089, 471] on button "Review" at bounding box center [1092, 484] width 57 height 26
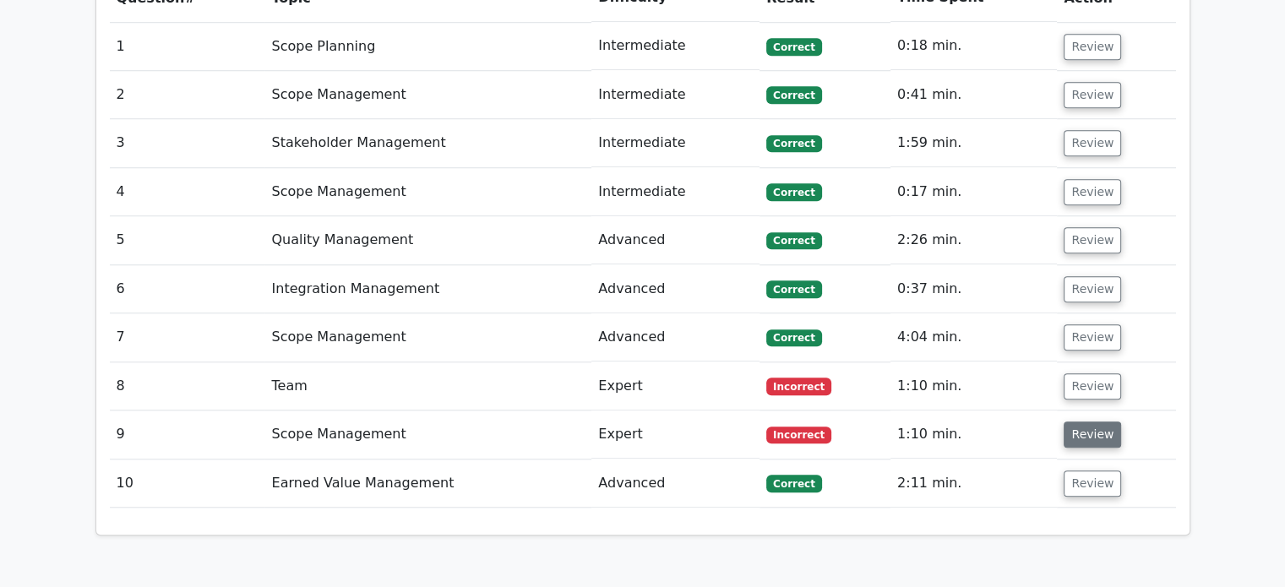
click at [1096, 422] on button "Review" at bounding box center [1092, 435] width 57 height 26
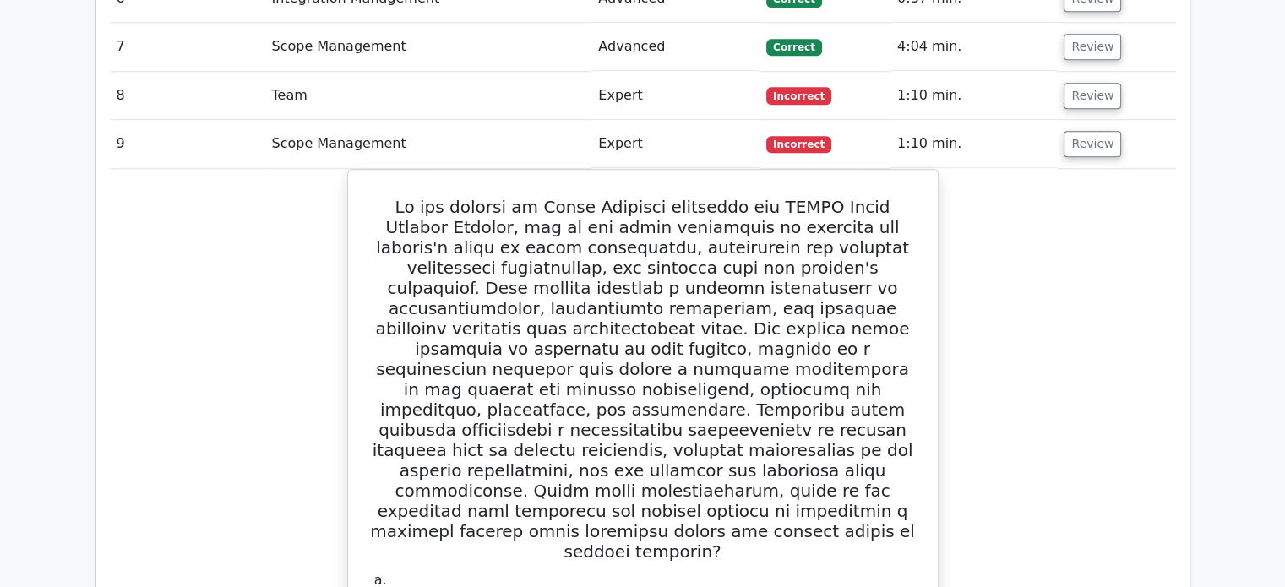
scroll to position [1605, 0]
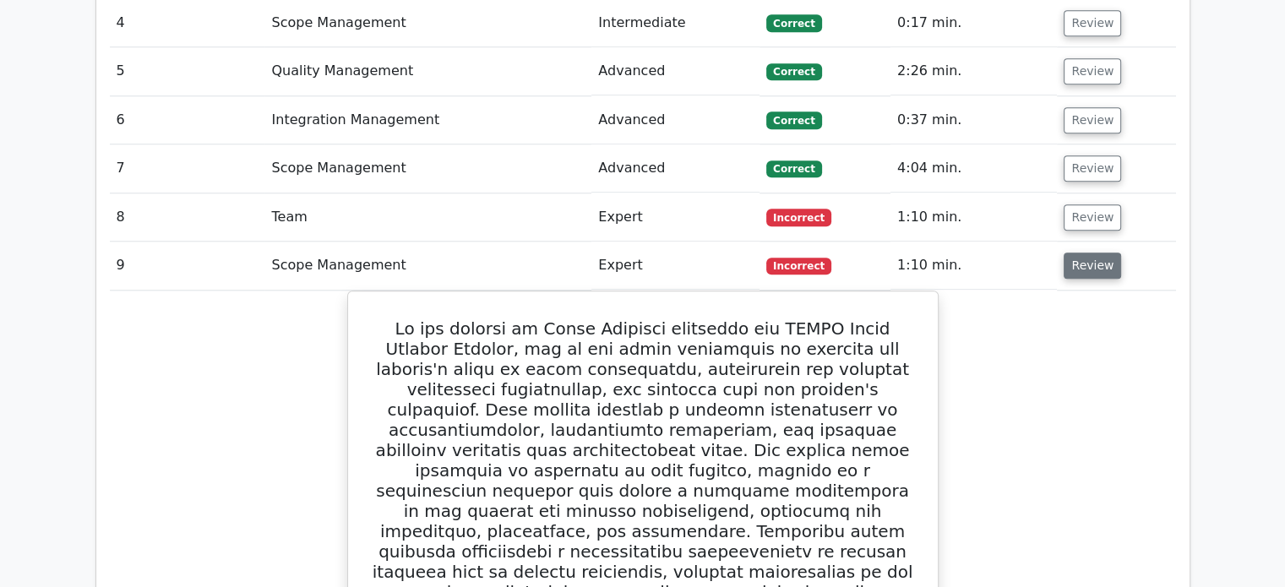
click at [1105, 253] on button "Review" at bounding box center [1092, 266] width 57 height 26
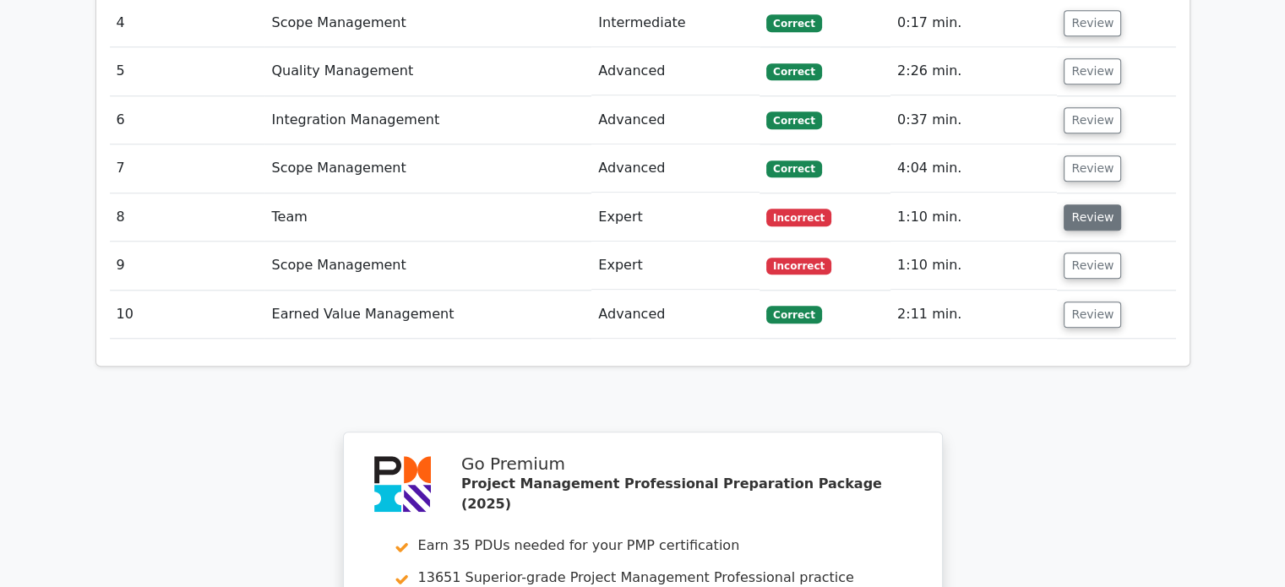
click at [1102, 204] on button "Review" at bounding box center [1092, 217] width 57 height 26
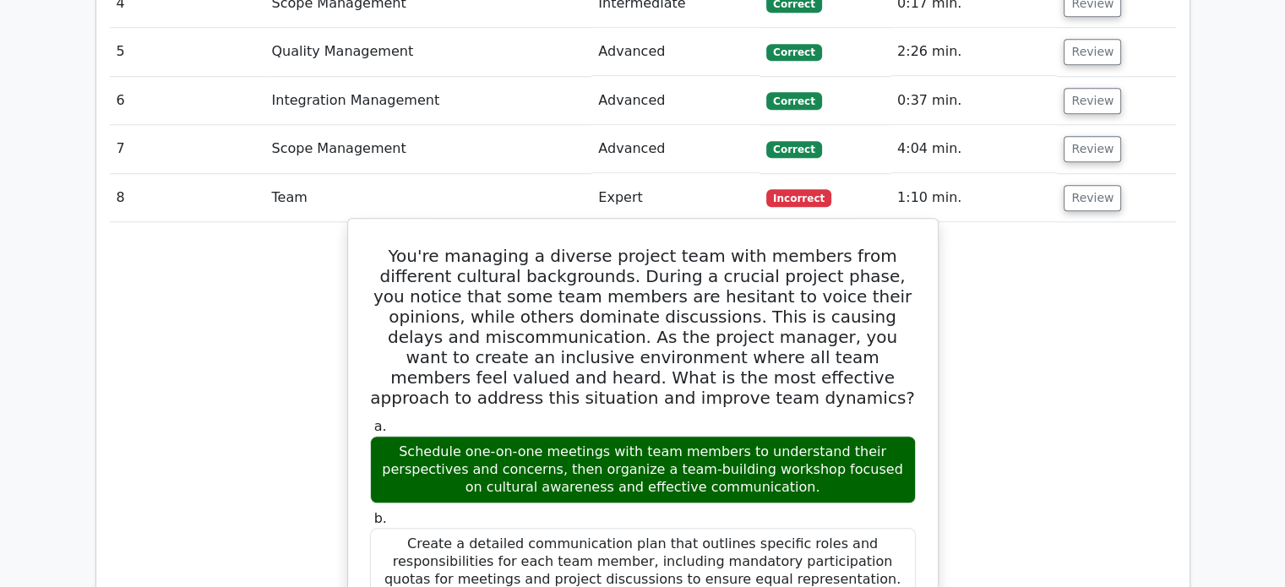
scroll to position [1521, 0]
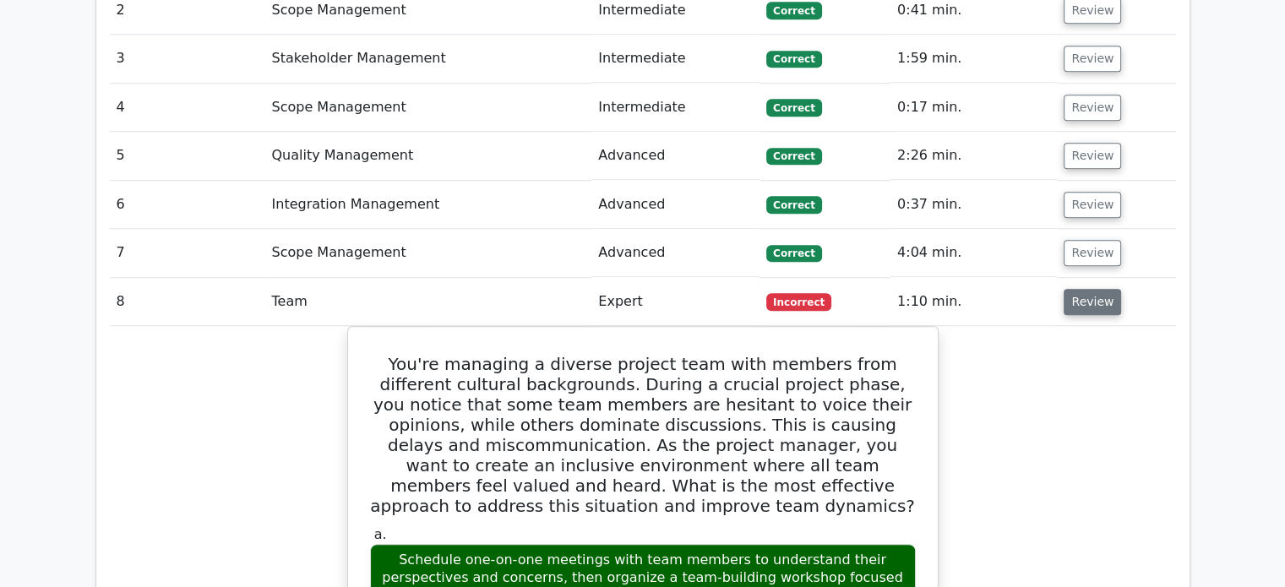
click at [1102, 289] on button "Review" at bounding box center [1092, 302] width 57 height 26
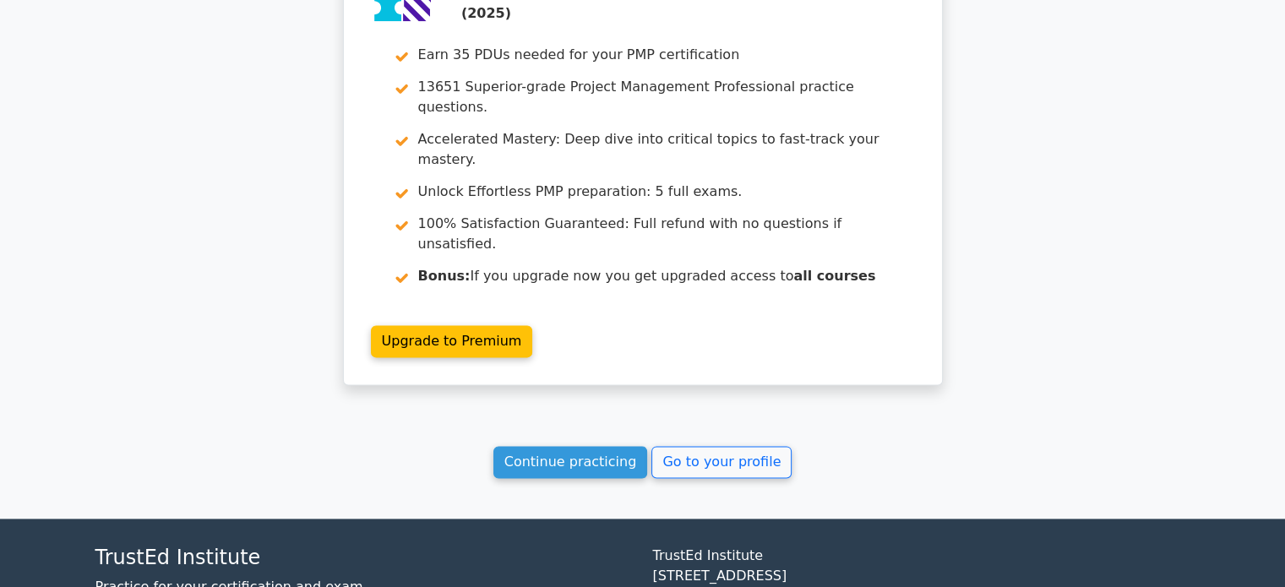
scroll to position [2099, 0]
